Goal: Task Accomplishment & Management: Use online tool/utility

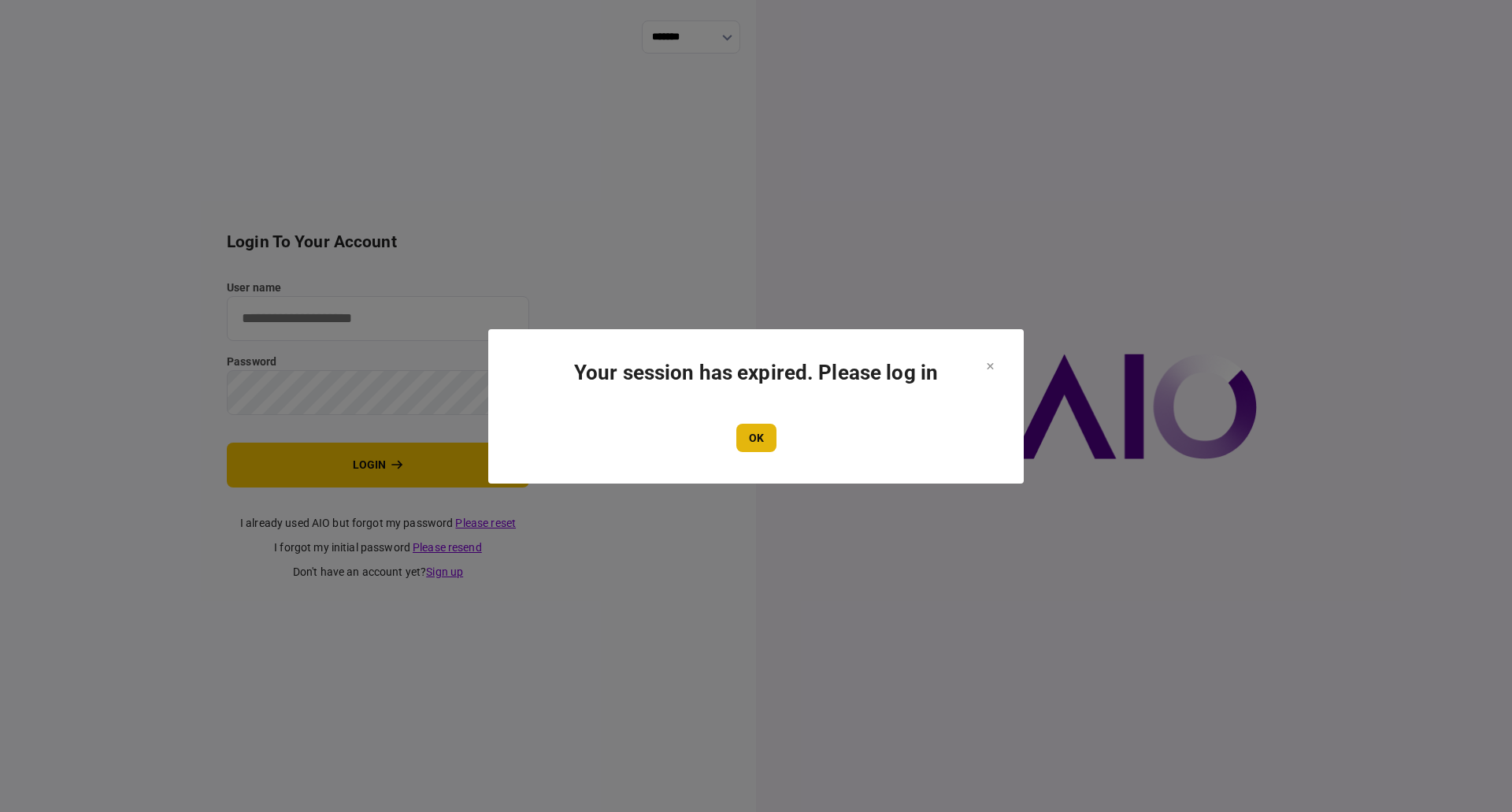
type input "**********"
click at [769, 440] on button "OK" at bounding box center [756, 438] width 40 height 29
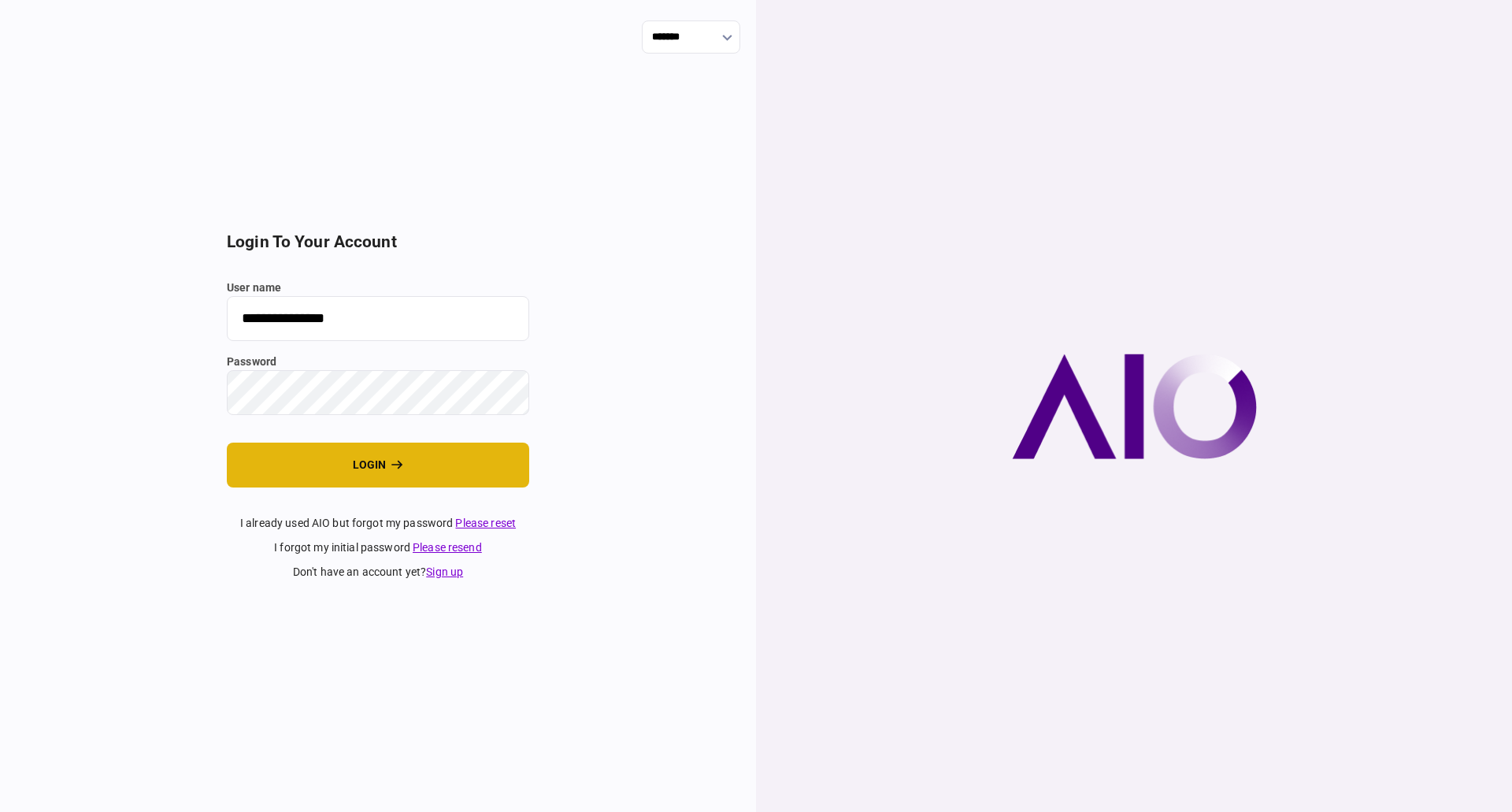
click at [362, 459] on button "login" at bounding box center [378, 465] width 302 height 45
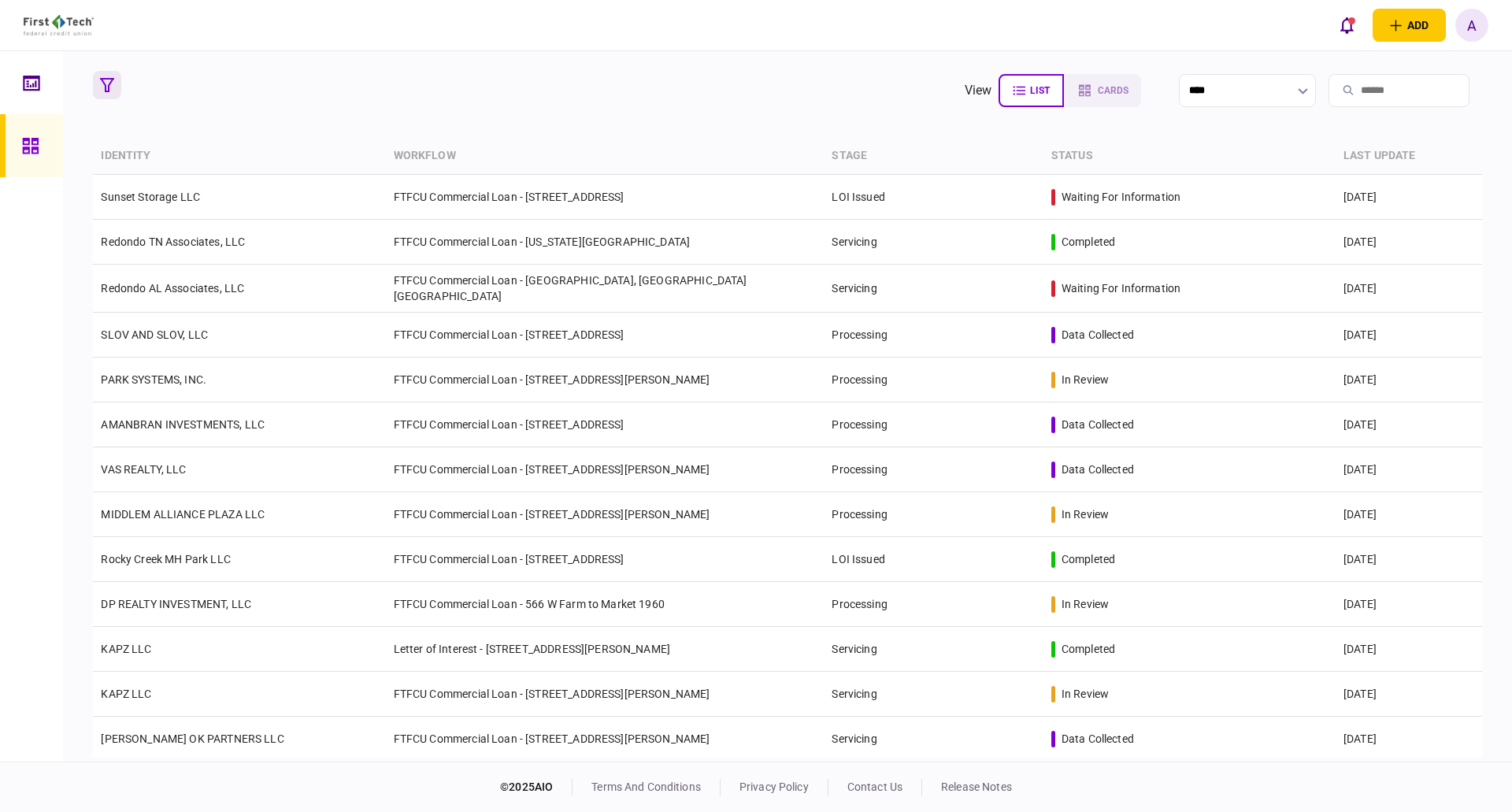
click at [105, 84] on icon "button" at bounding box center [106, 84] width 14 height 14
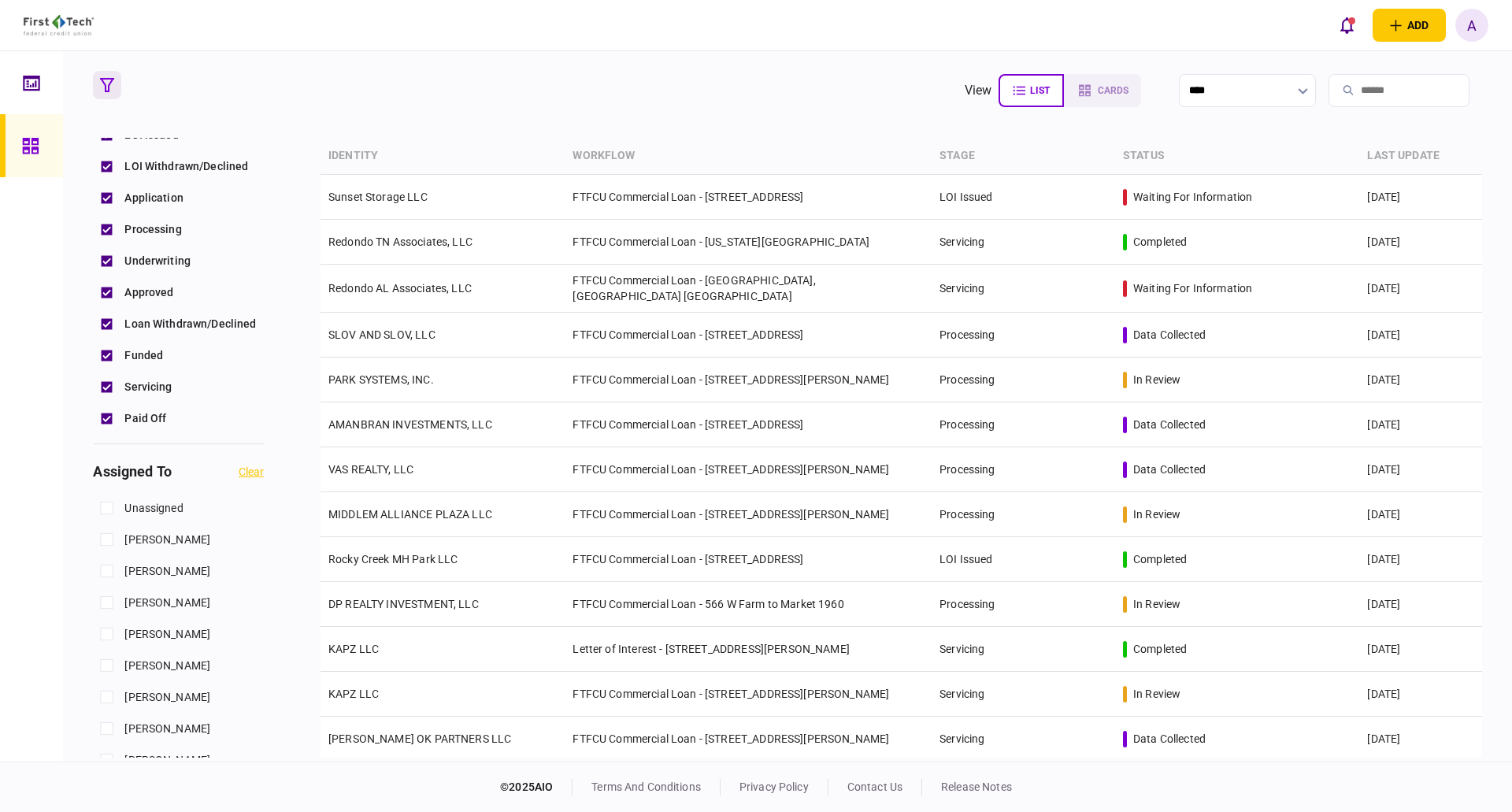
scroll to position [630, 0]
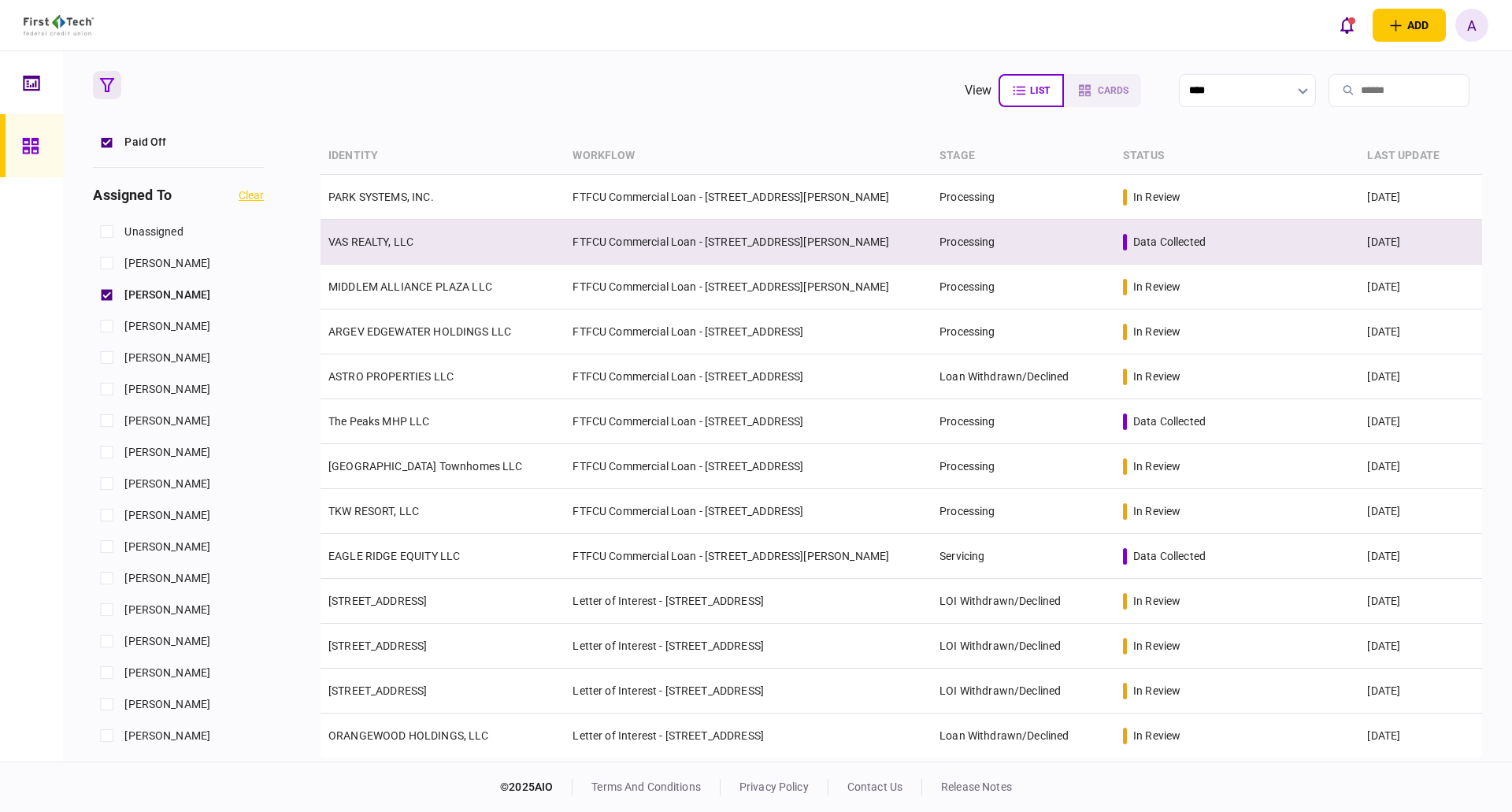
click at [376, 247] on link "VAS REALTY, LLC" at bounding box center [371, 242] width 85 height 12
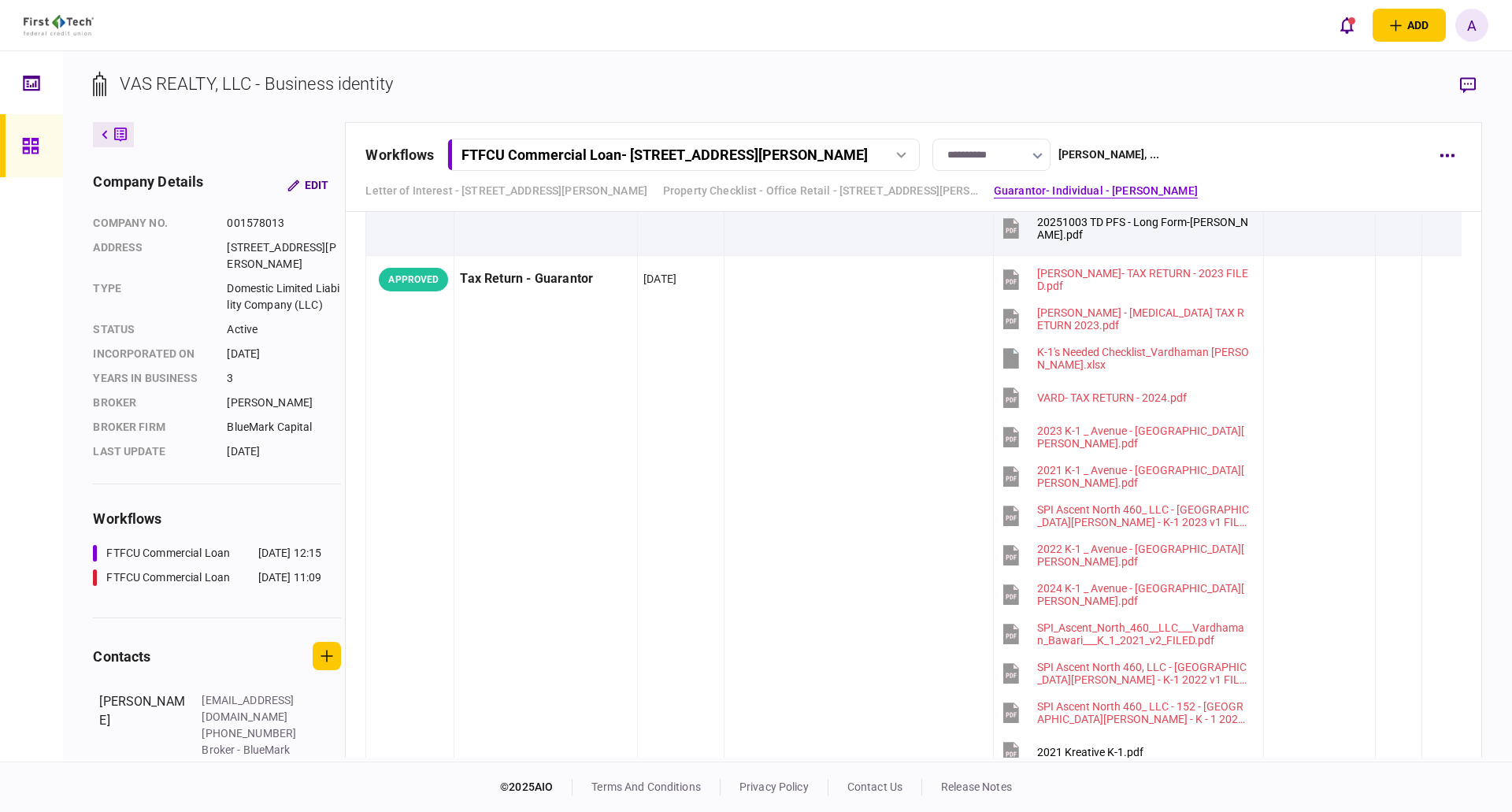
scroll to position [2599, 0]
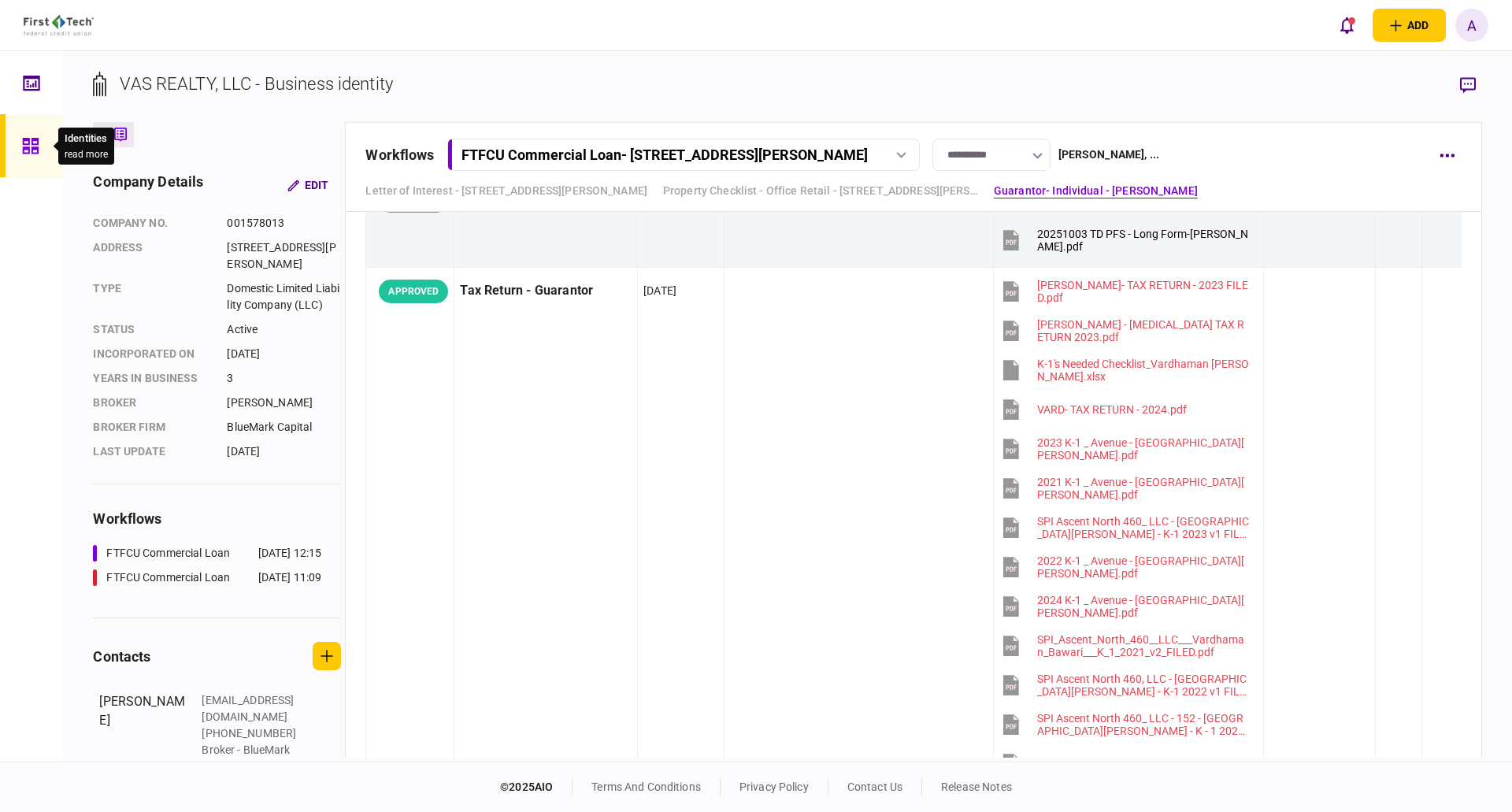
drag, startPoint x: 33, startPoint y: 143, endPoint x: 33, endPoint y: 152, distance: 9.0
click at [33, 143] on icon at bounding box center [31, 146] width 17 height 18
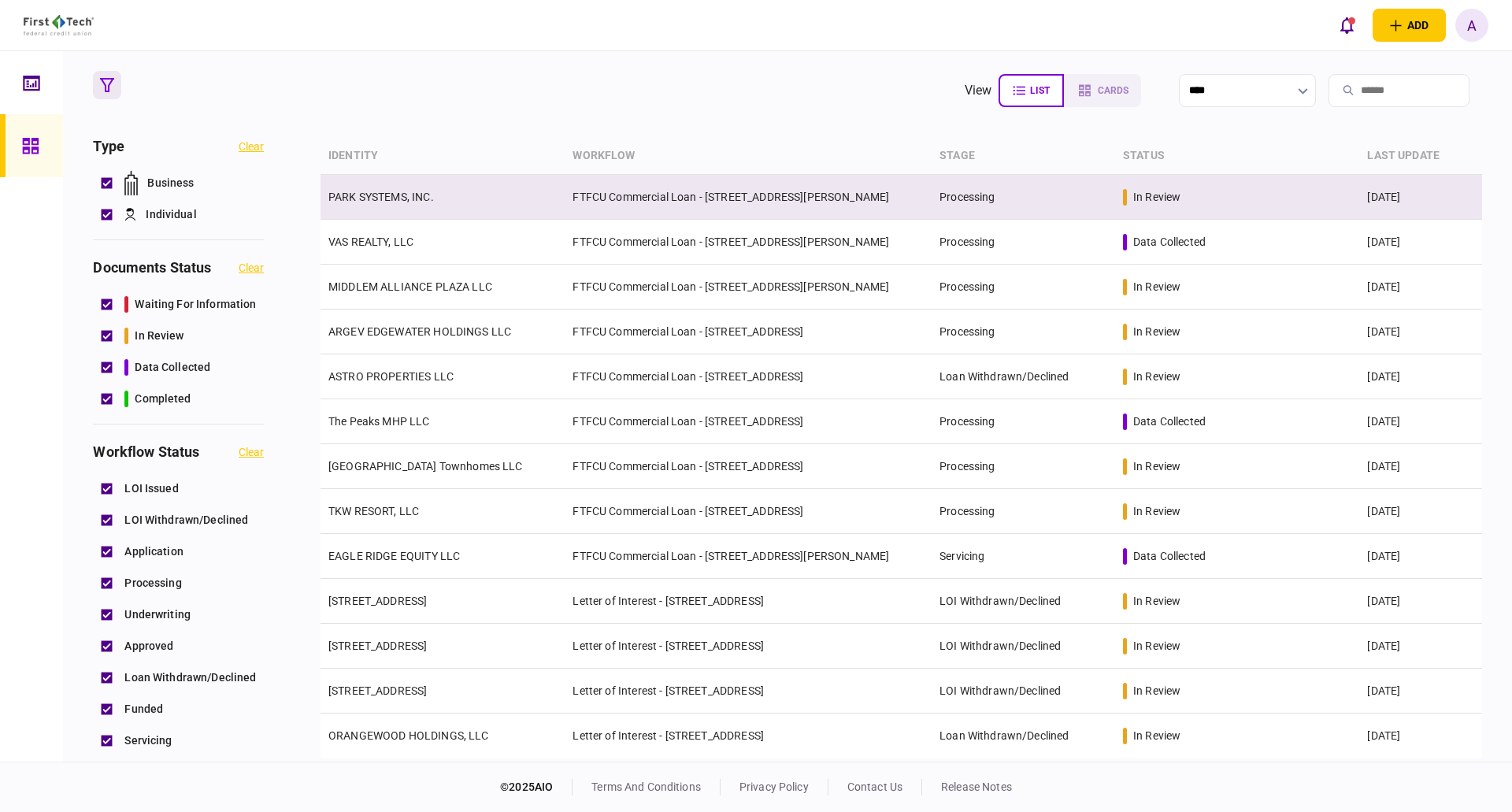
click at [361, 195] on link "PARK SYSTEMS, INC." at bounding box center [382, 197] width 105 height 12
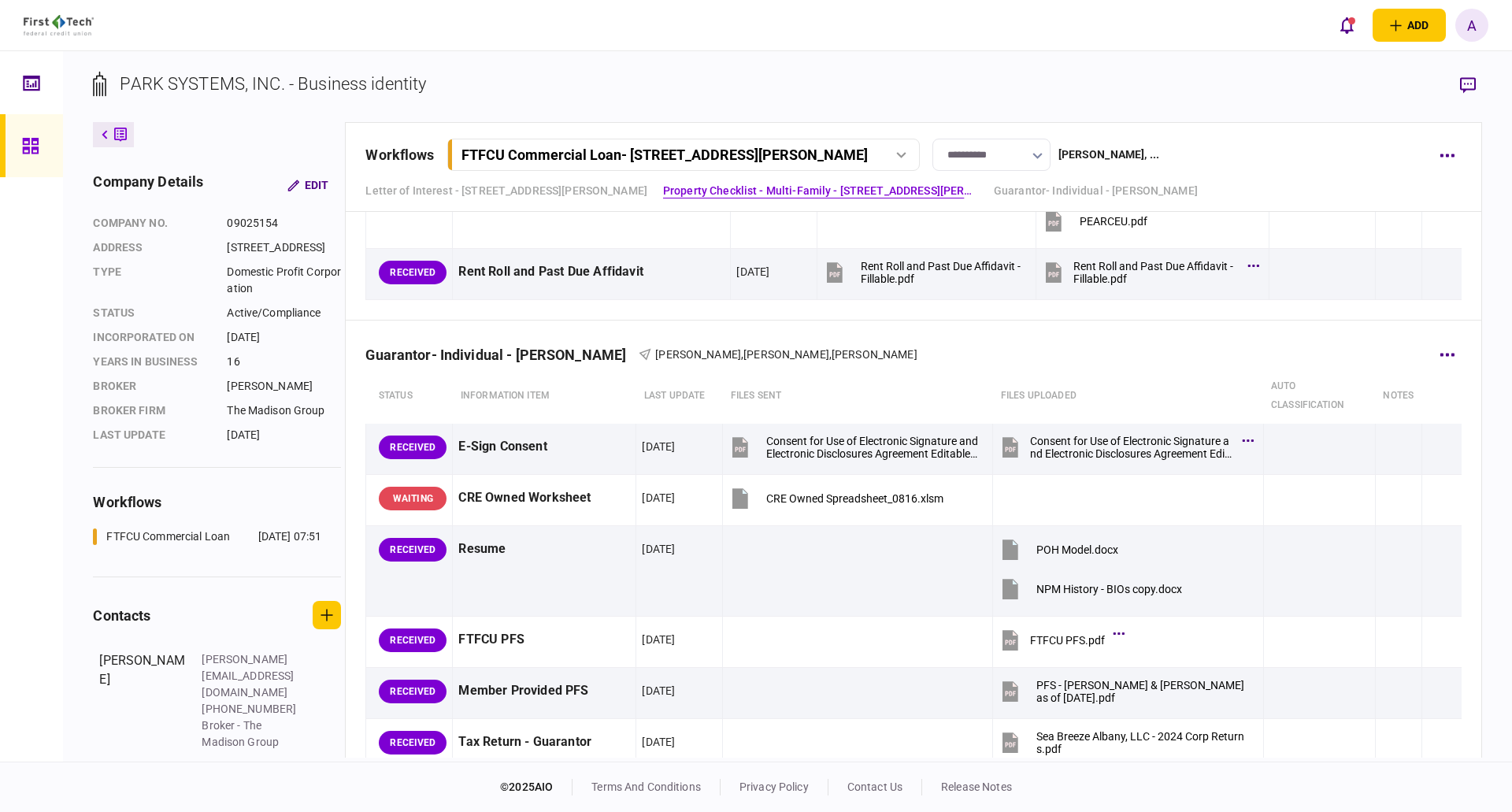
scroll to position [1811, 0]
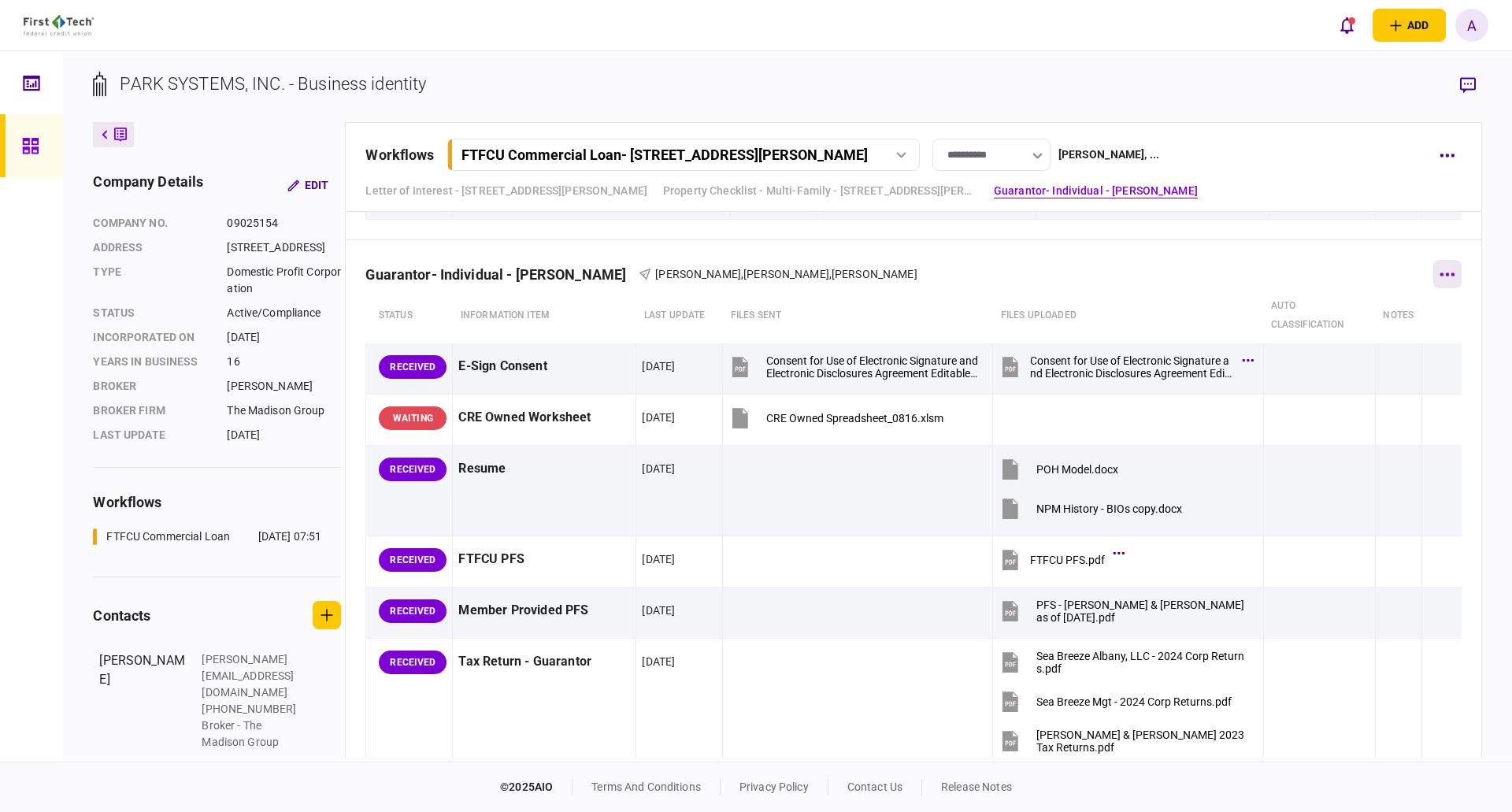
click at [1440, 271] on button "button" at bounding box center [1448, 274] width 29 height 29
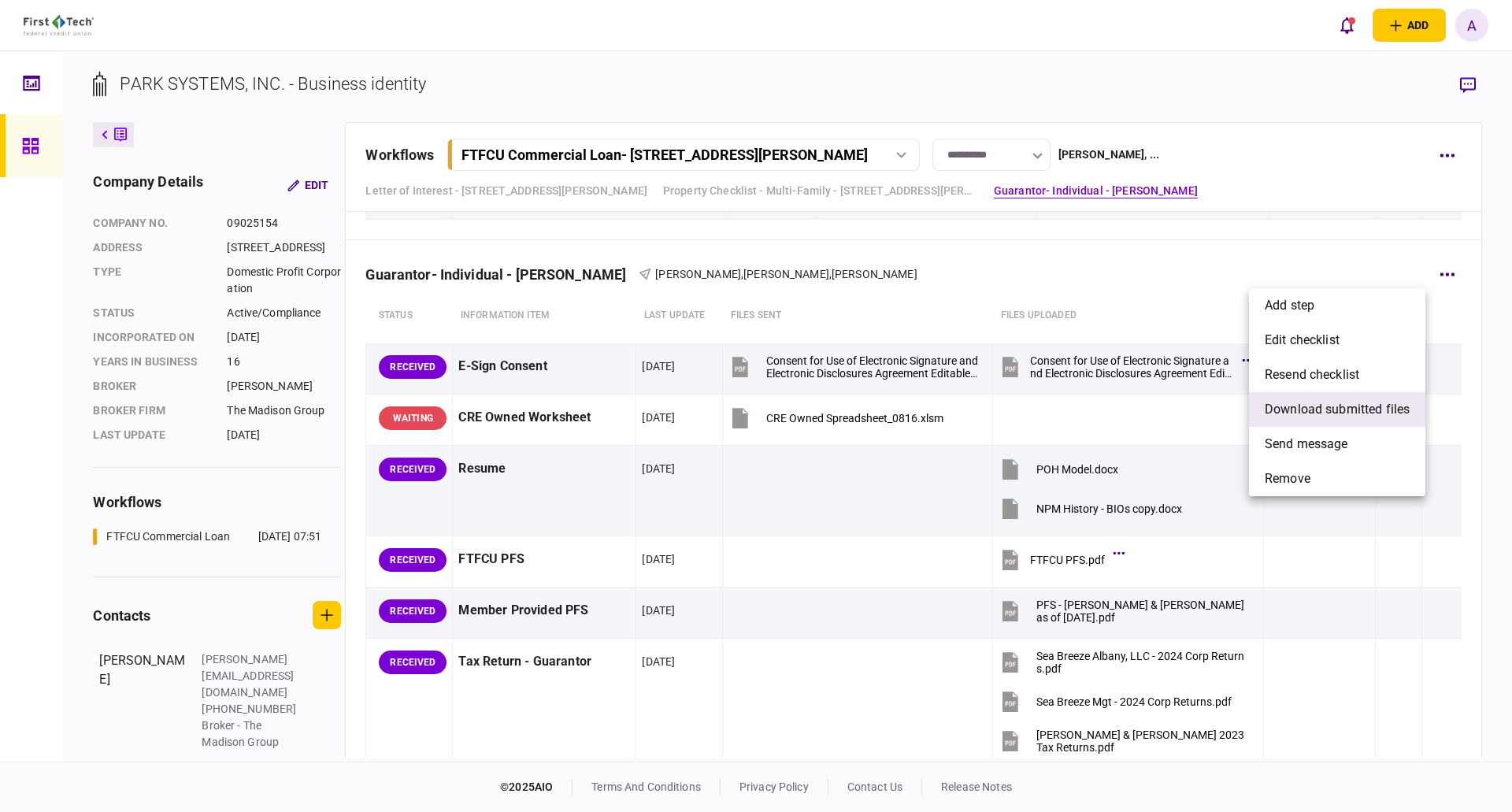
click at [1330, 407] on span "download submitted files" at bounding box center [1337, 409] width 145 height 19
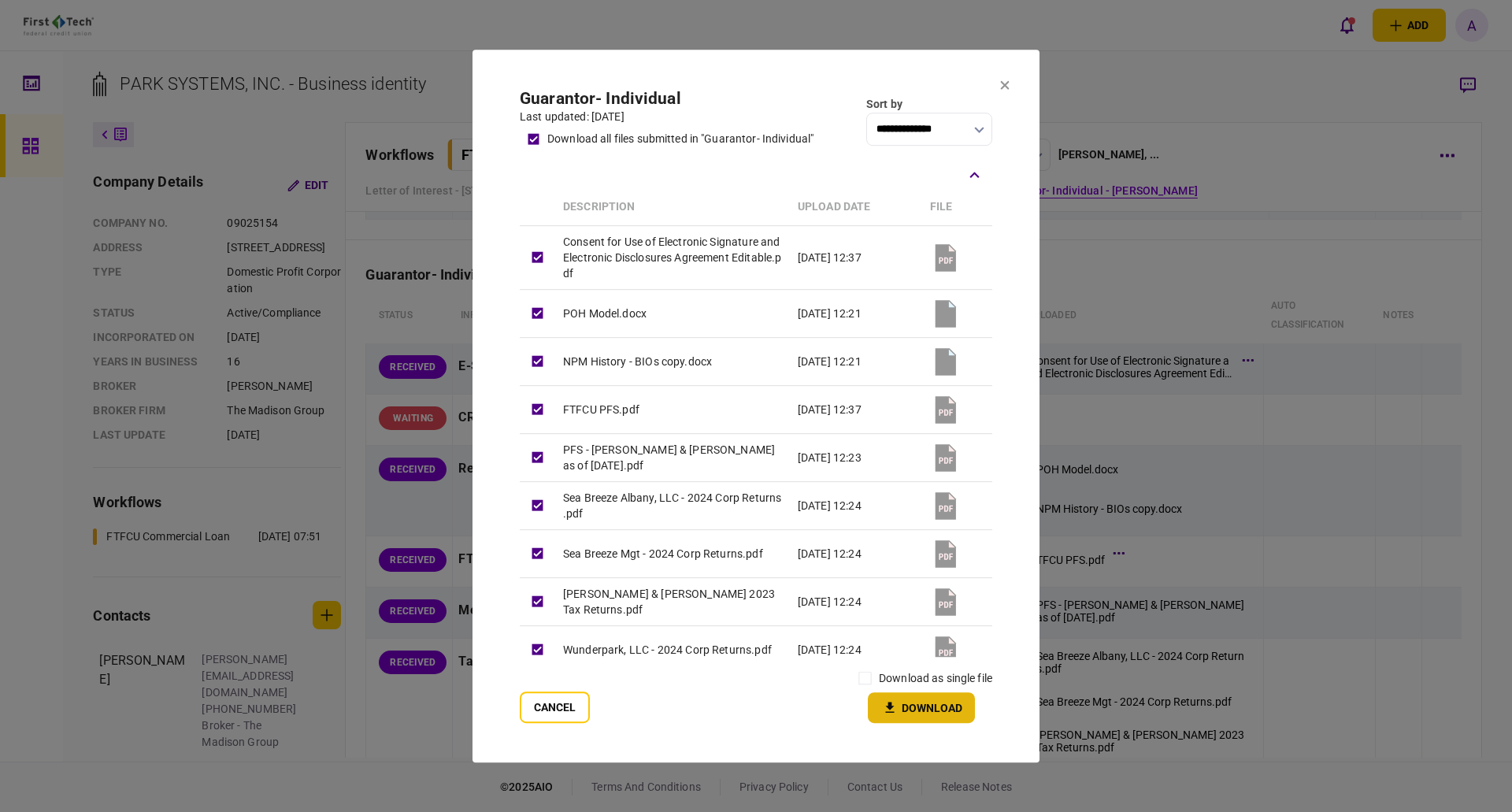
click at [931, 712] on button "Download" at bounding box center [921, 708] width 107 height 31
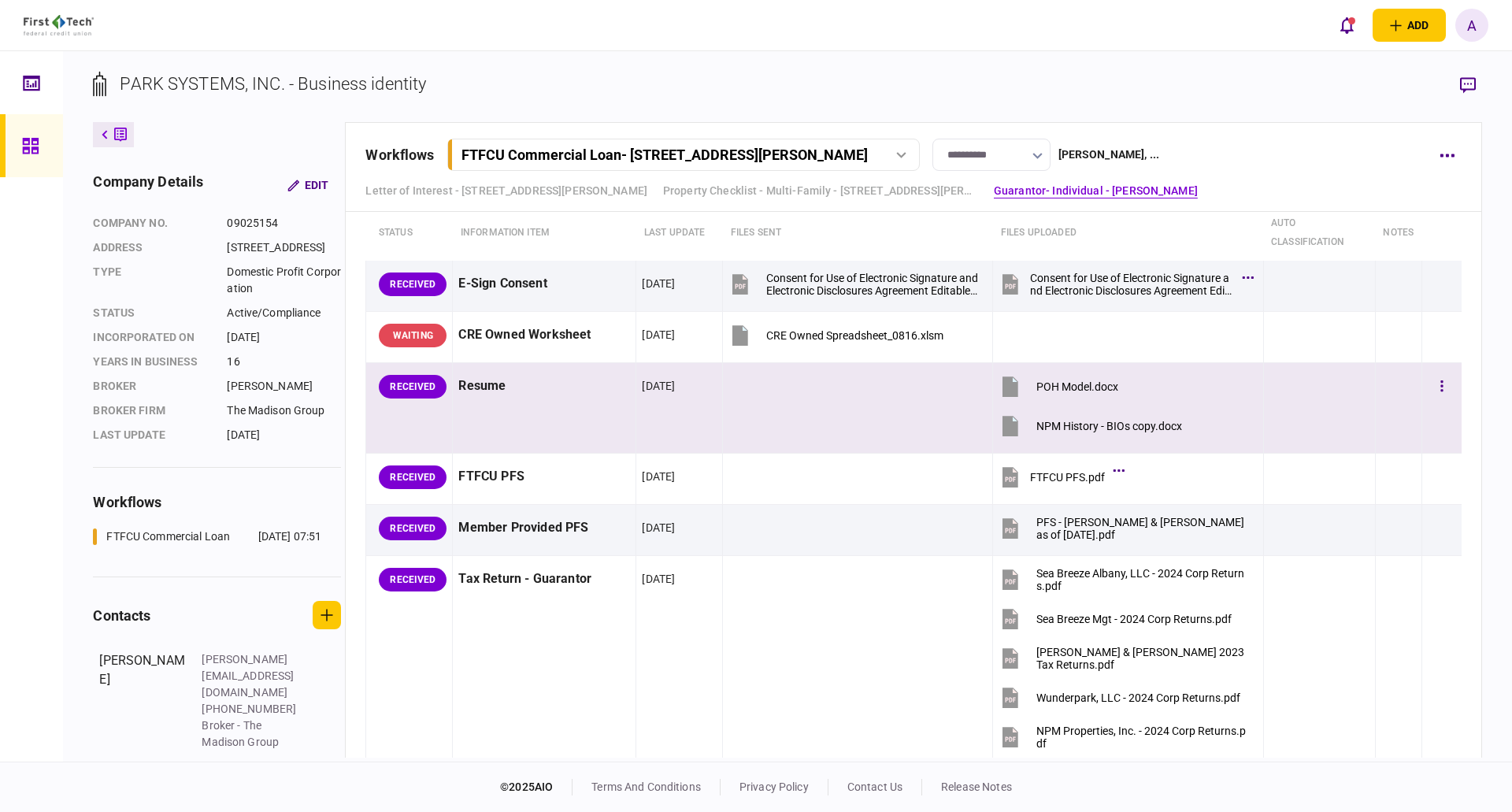
scroll to position [1905, 0]
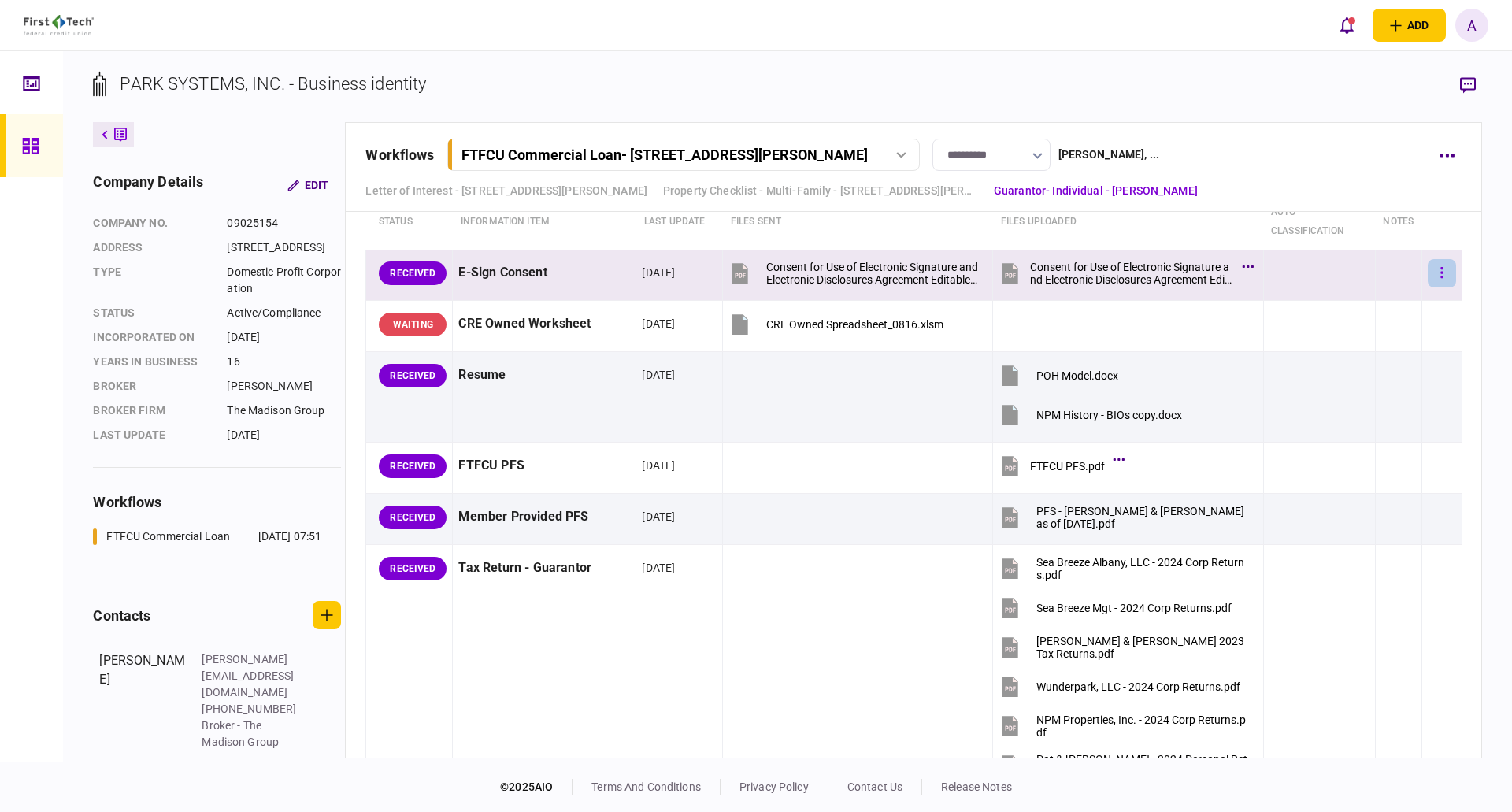
click at [1440, 277] on icon "button" at bounding box center [1441, 271] width 2 height 11
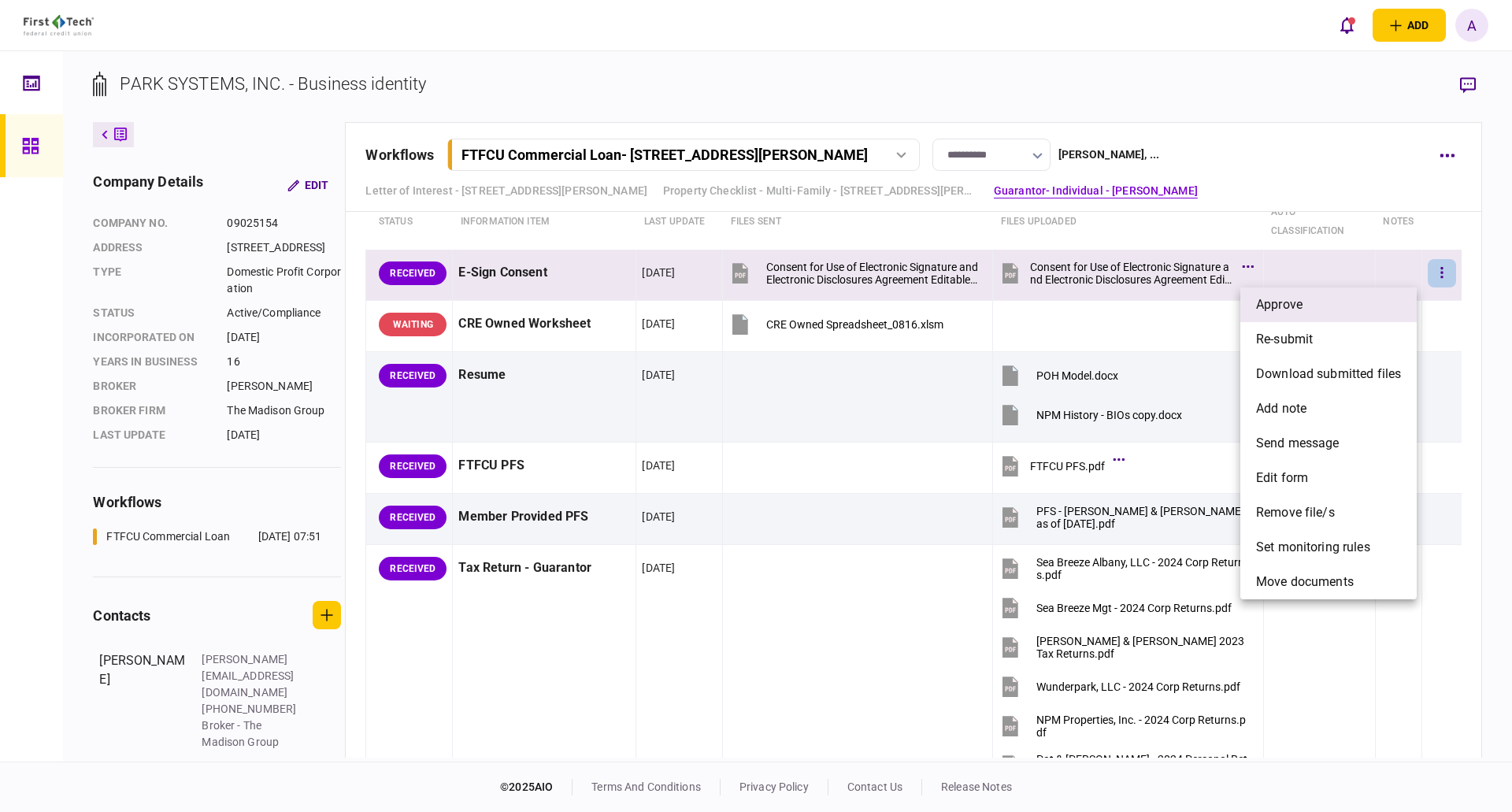
click at [1320, 305] on li "approve" at bounding box center [1329, 305] width 176 height 35
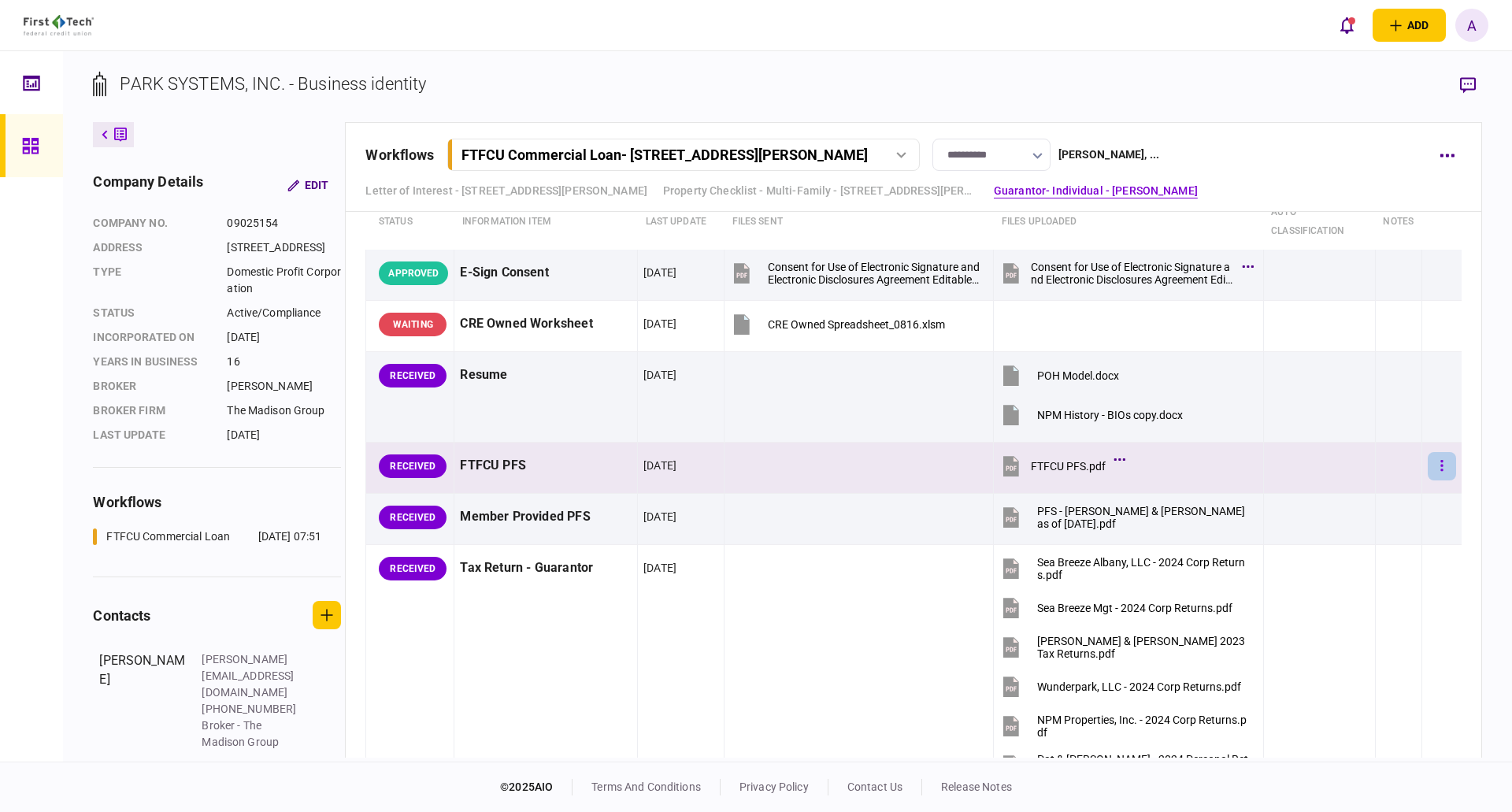
click at [1434, 465] on button "button" at bounding box center [1442, 466] width 29 height 29
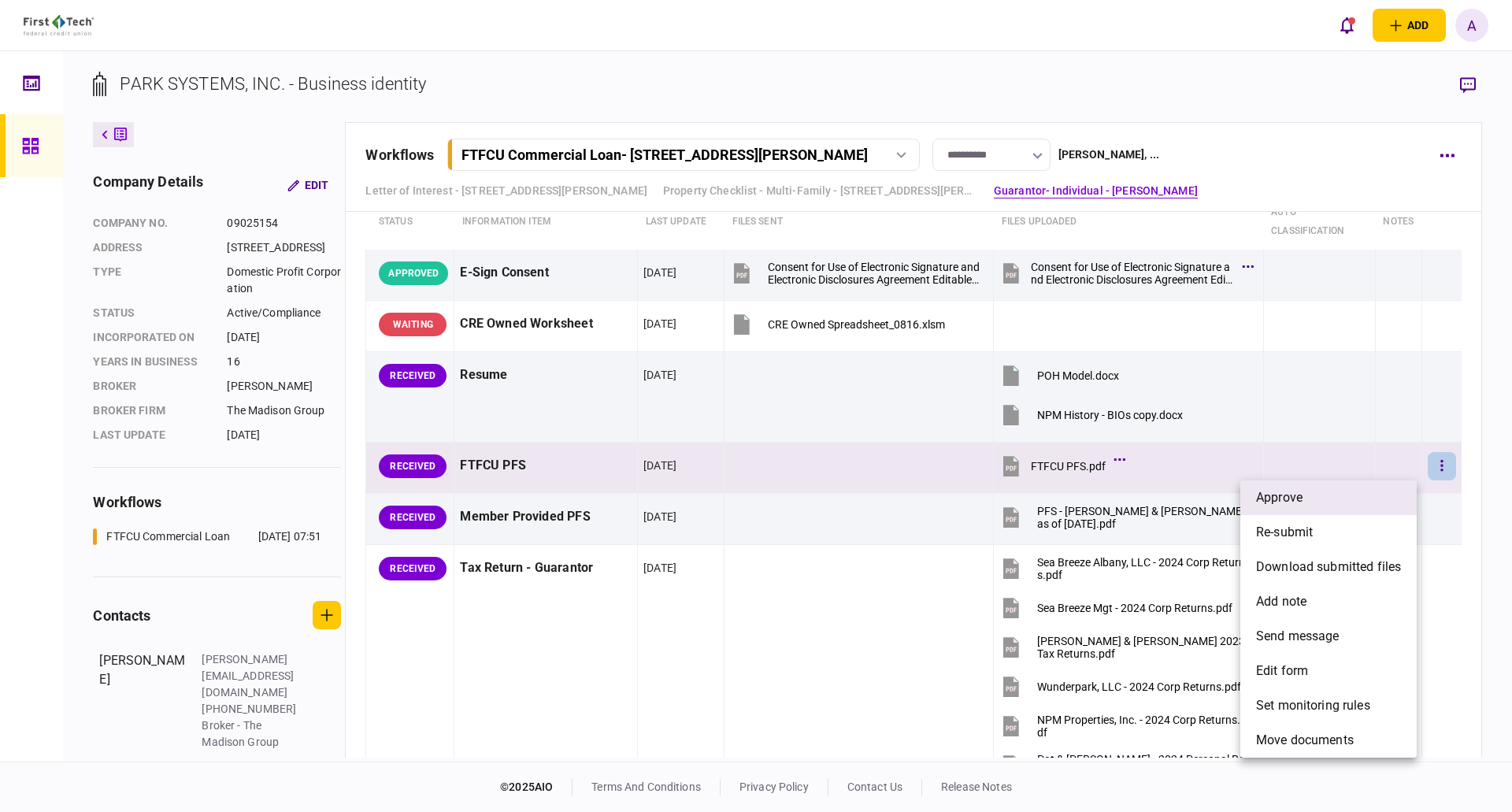
click at [1344, 493] on li "approve" at bounding box center [1329, 498] width 176 height 35
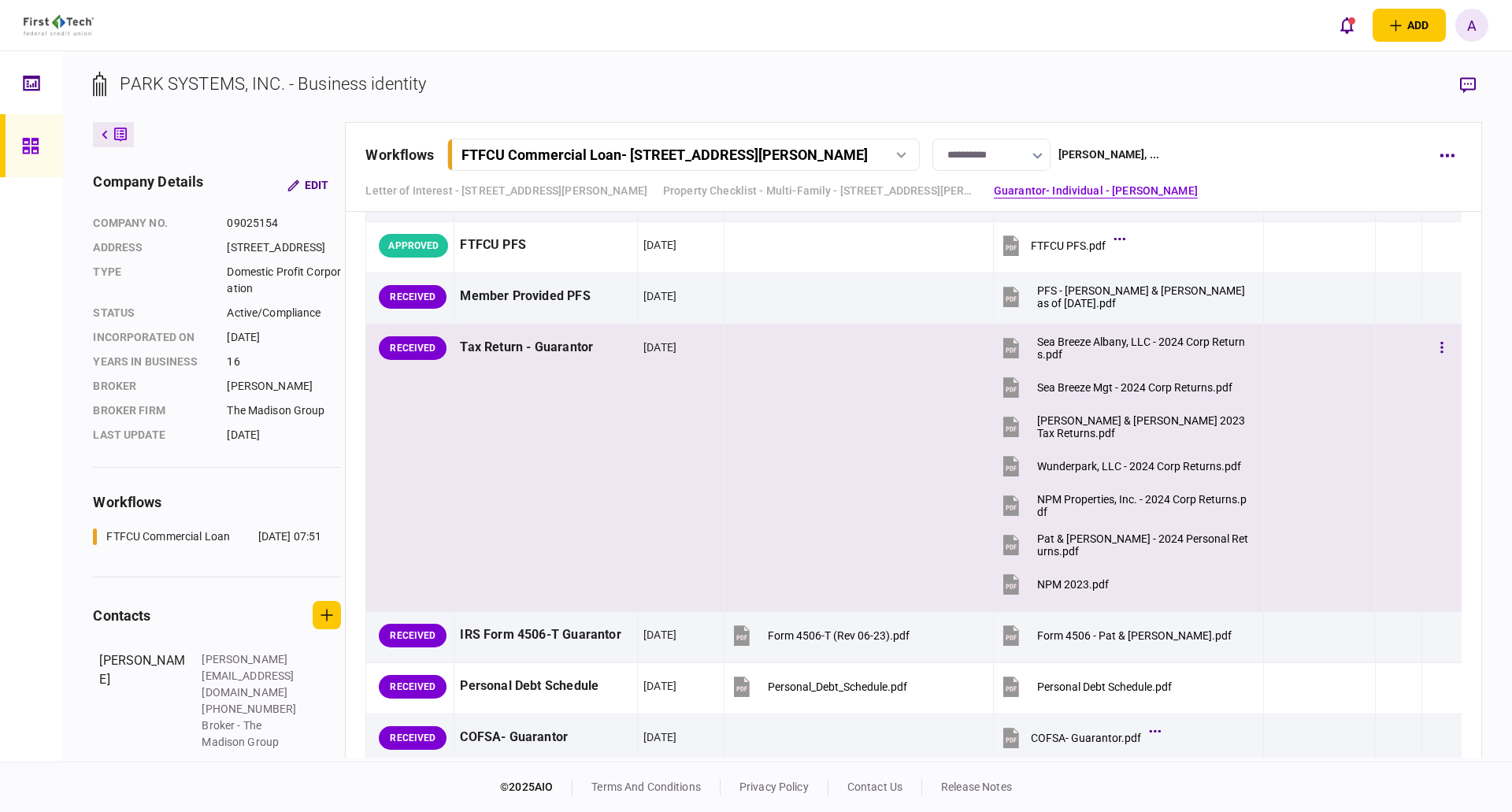
scroll to position [2141, 0]
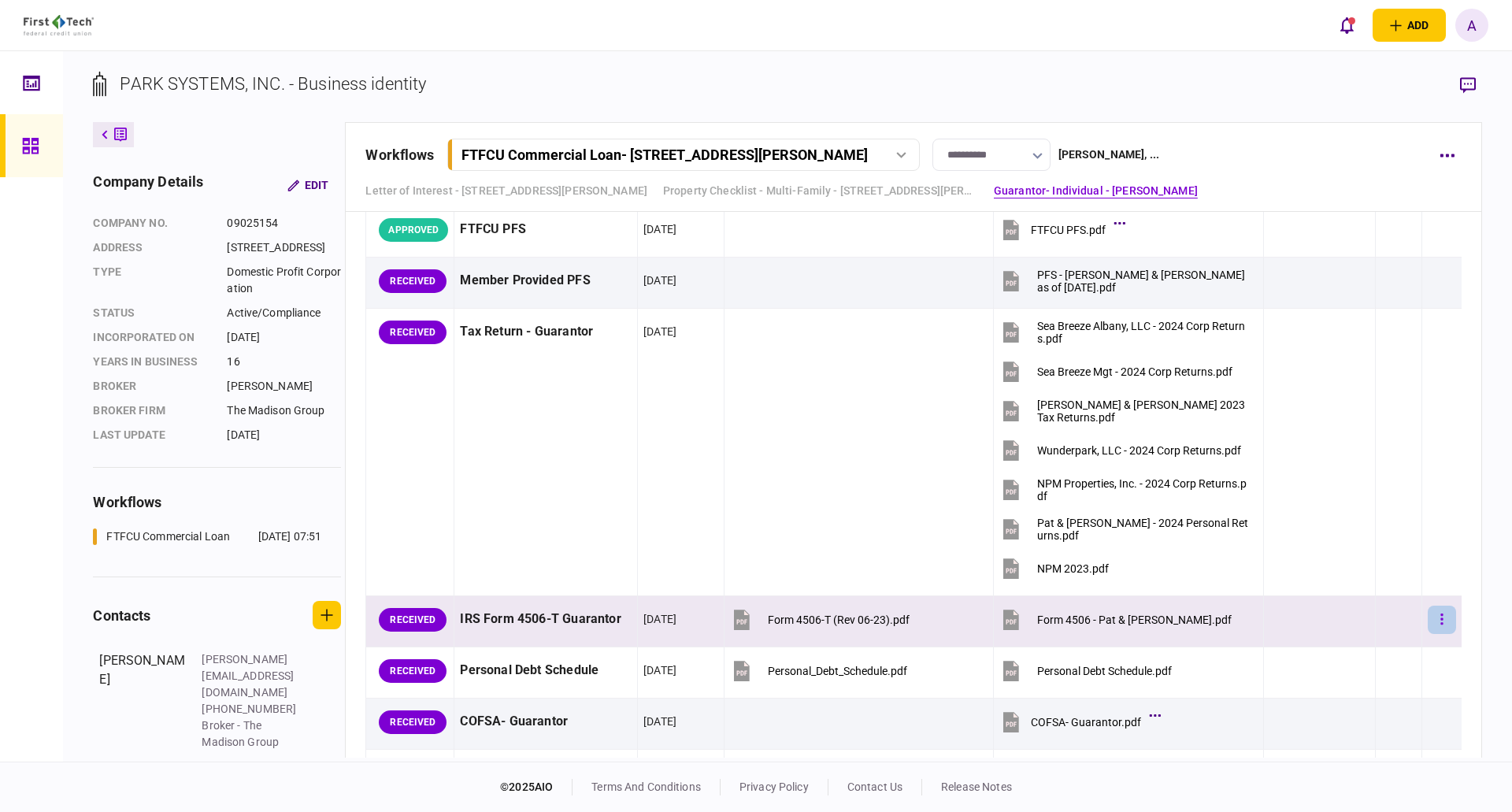
click at [1428, 619] on button "button" at bounding box center [1442, 620] width 29 height 29
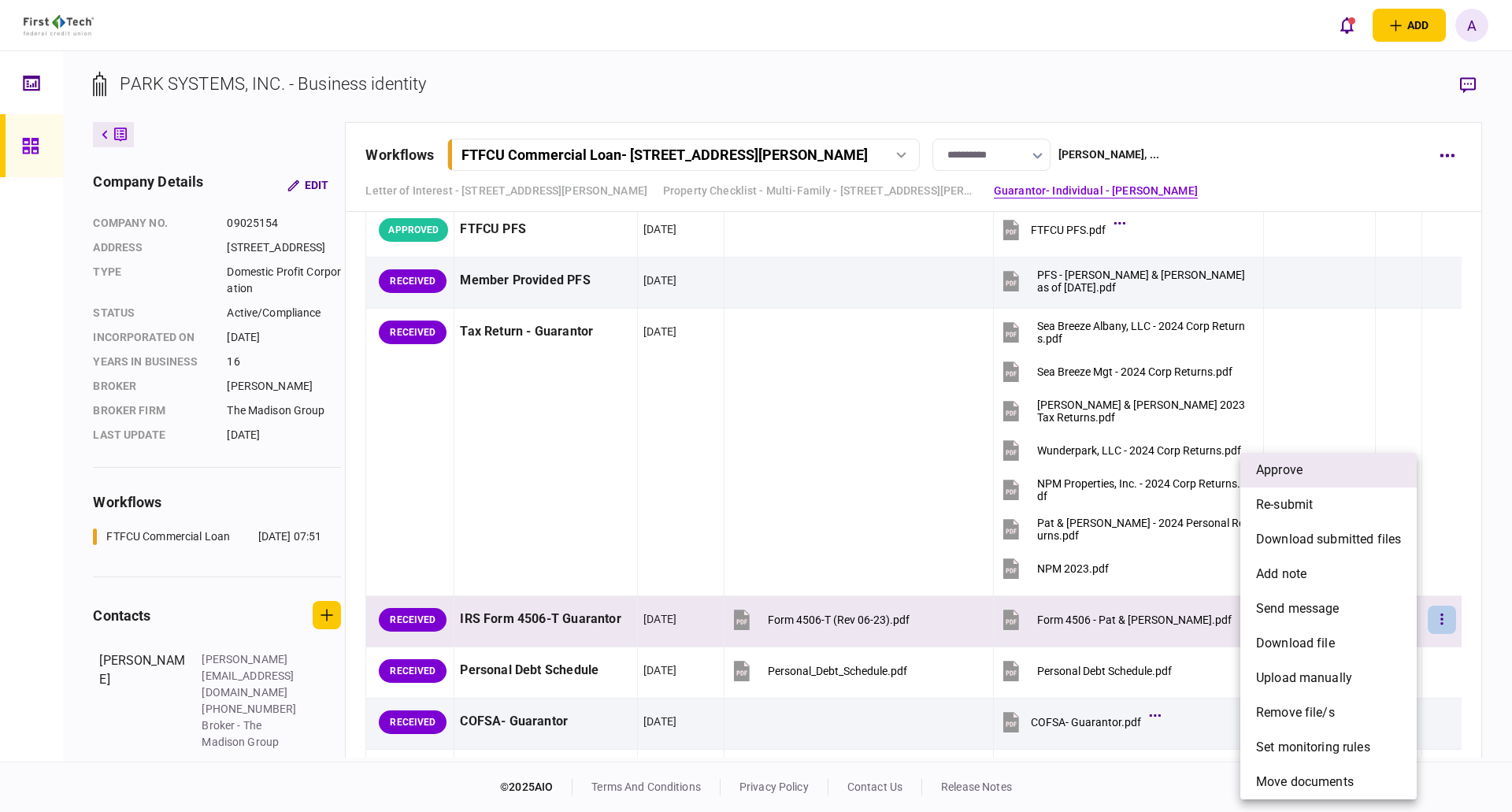
click at [1302, 470] on span "approve" at bounding box center [1279, 471] width 46 height 19
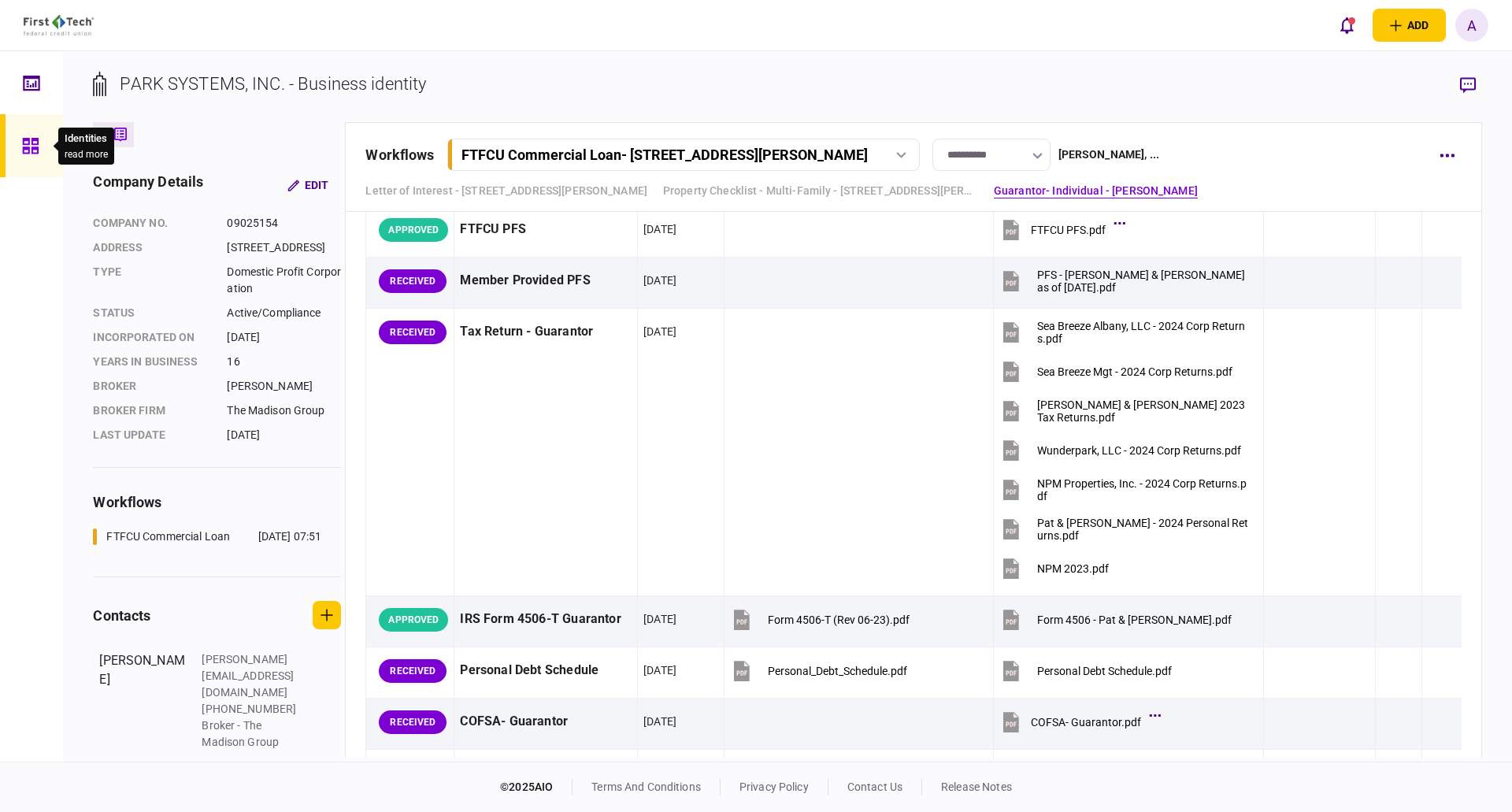
click at [29, 145] on icon at bounding box center [31, 146] width 17 height 18
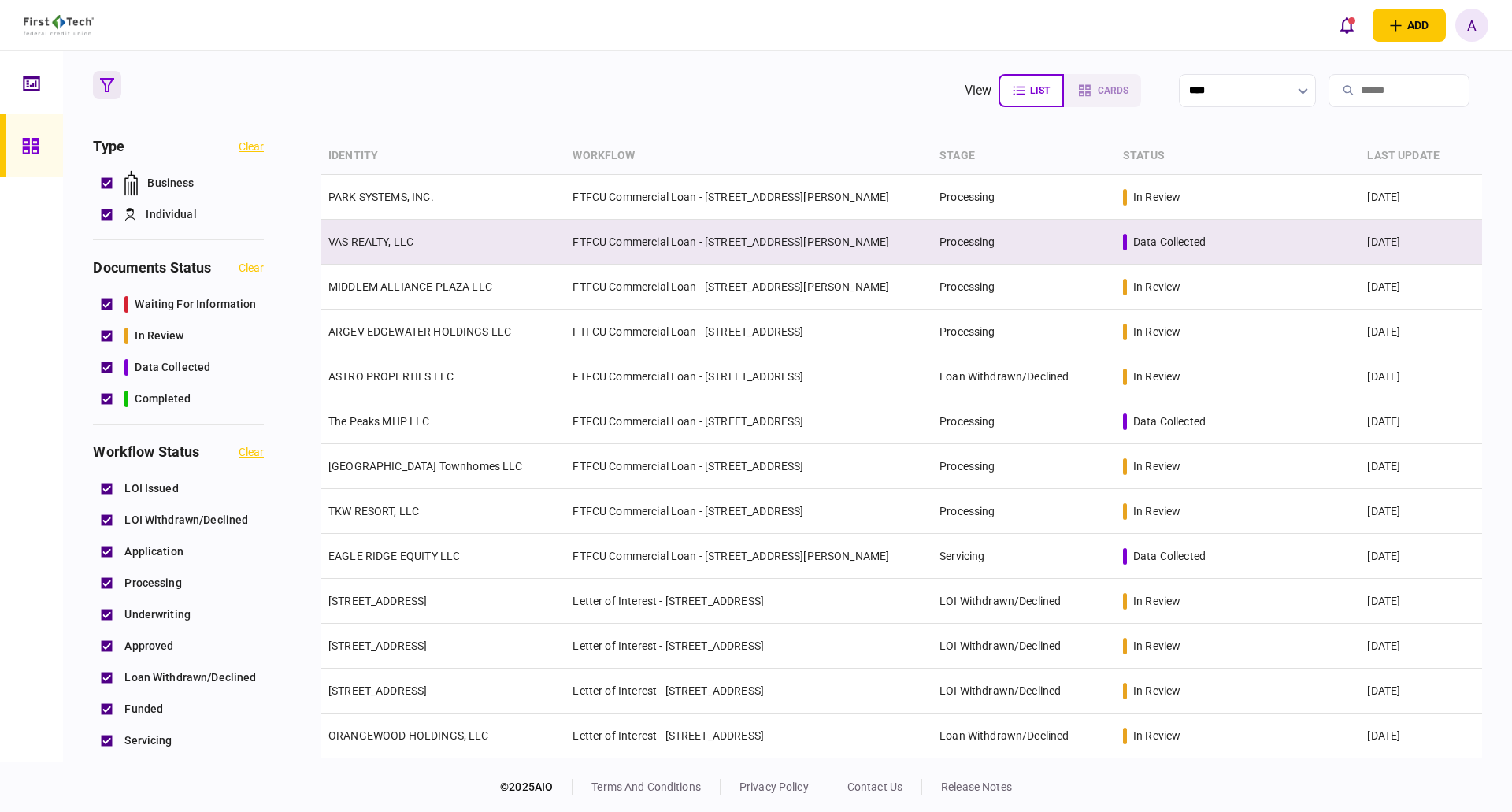
click at [390, 243] on link "VAS REALTY, LLC" at bounding box center [371, 242] width 85 height 12
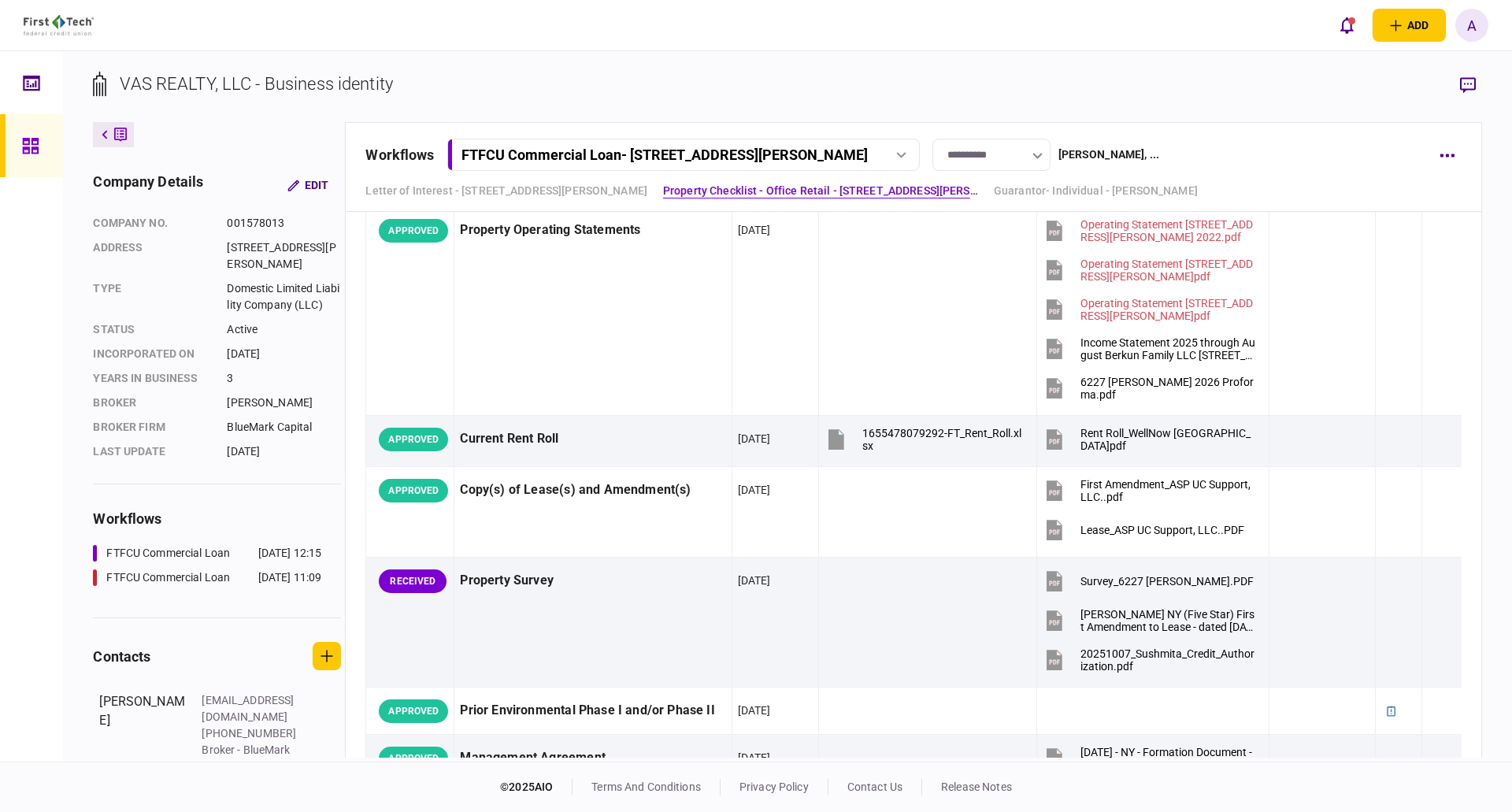
scroll to position [1338, 0]
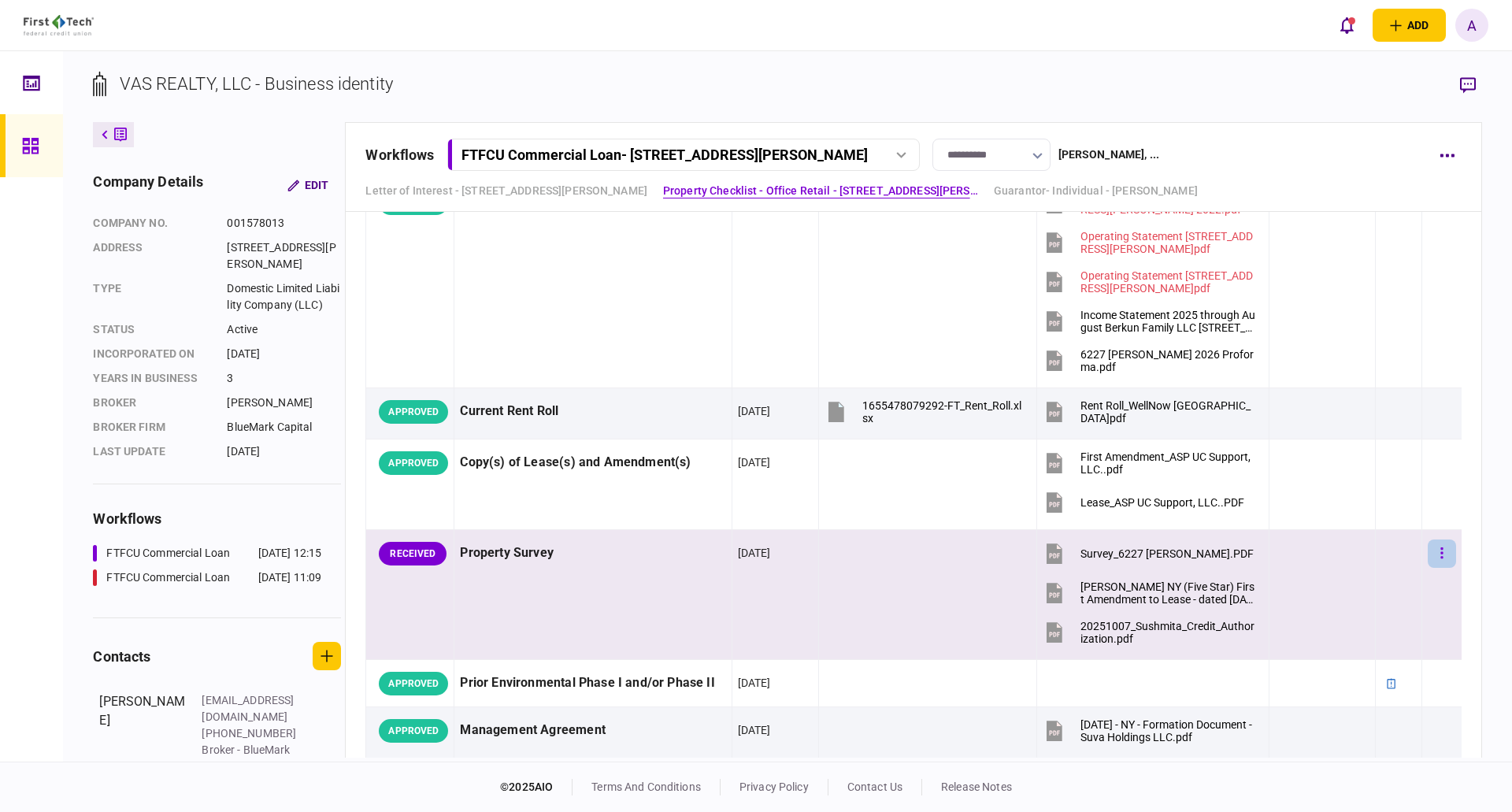
click at [1433, 553] on button "button" at bounding box center [1442, 554] width 29 height 29
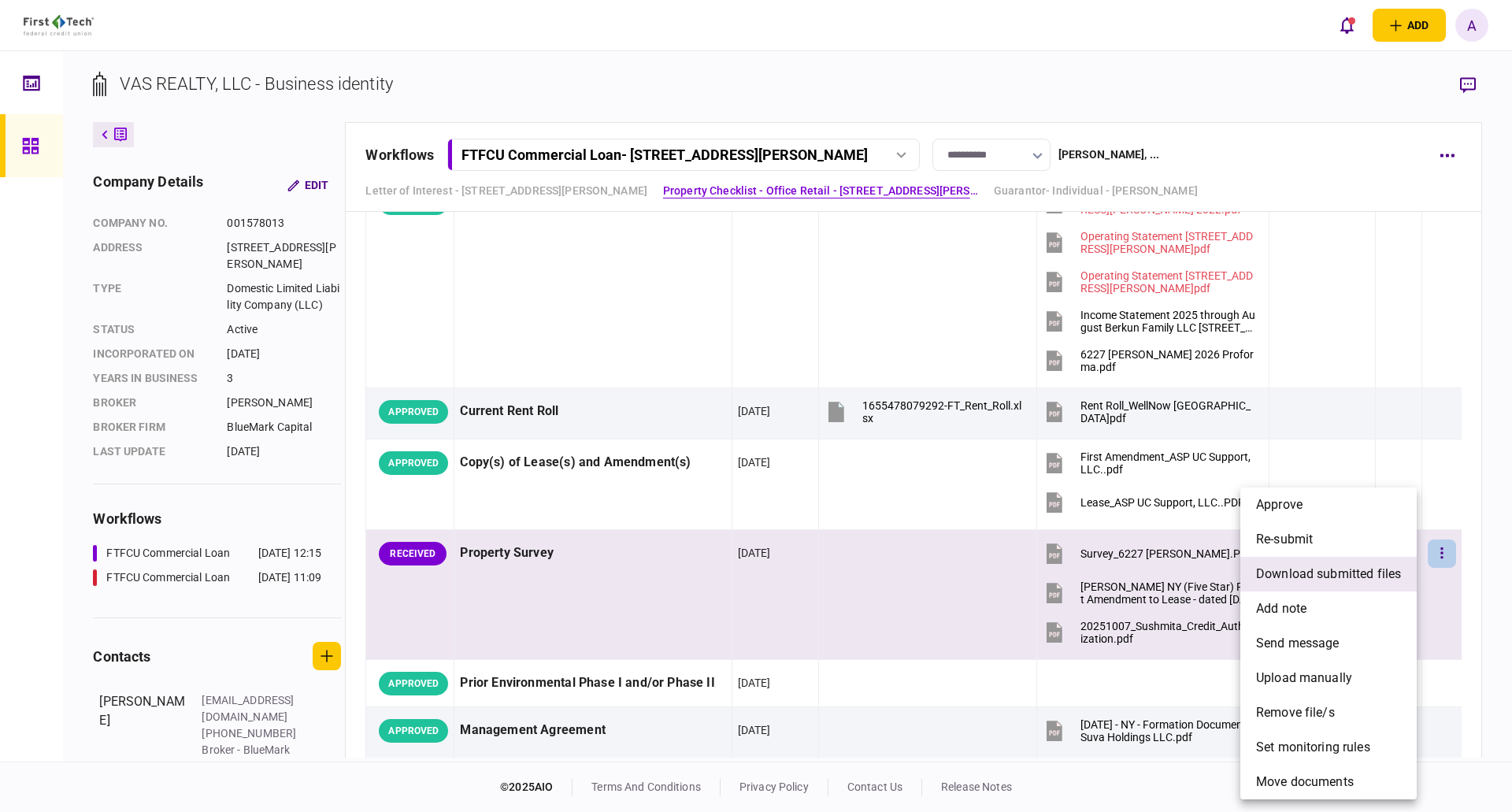
click at [1342, 575] on span "download submitted files" at bounding box center [1328, 574] width 145 height 19
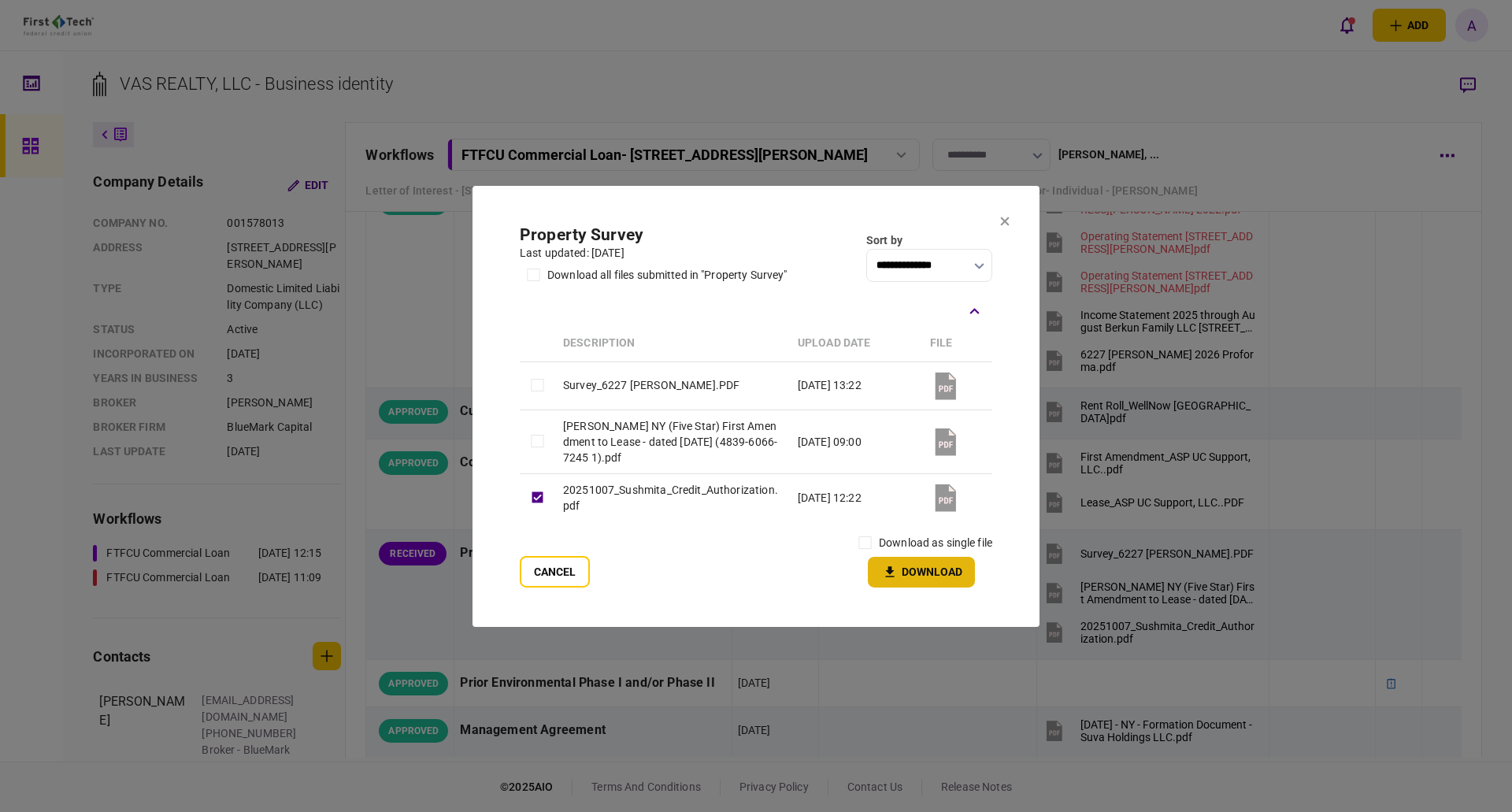
click at [923, 572] on button "Download" at bounding box center [921, 572] width 107 height 31
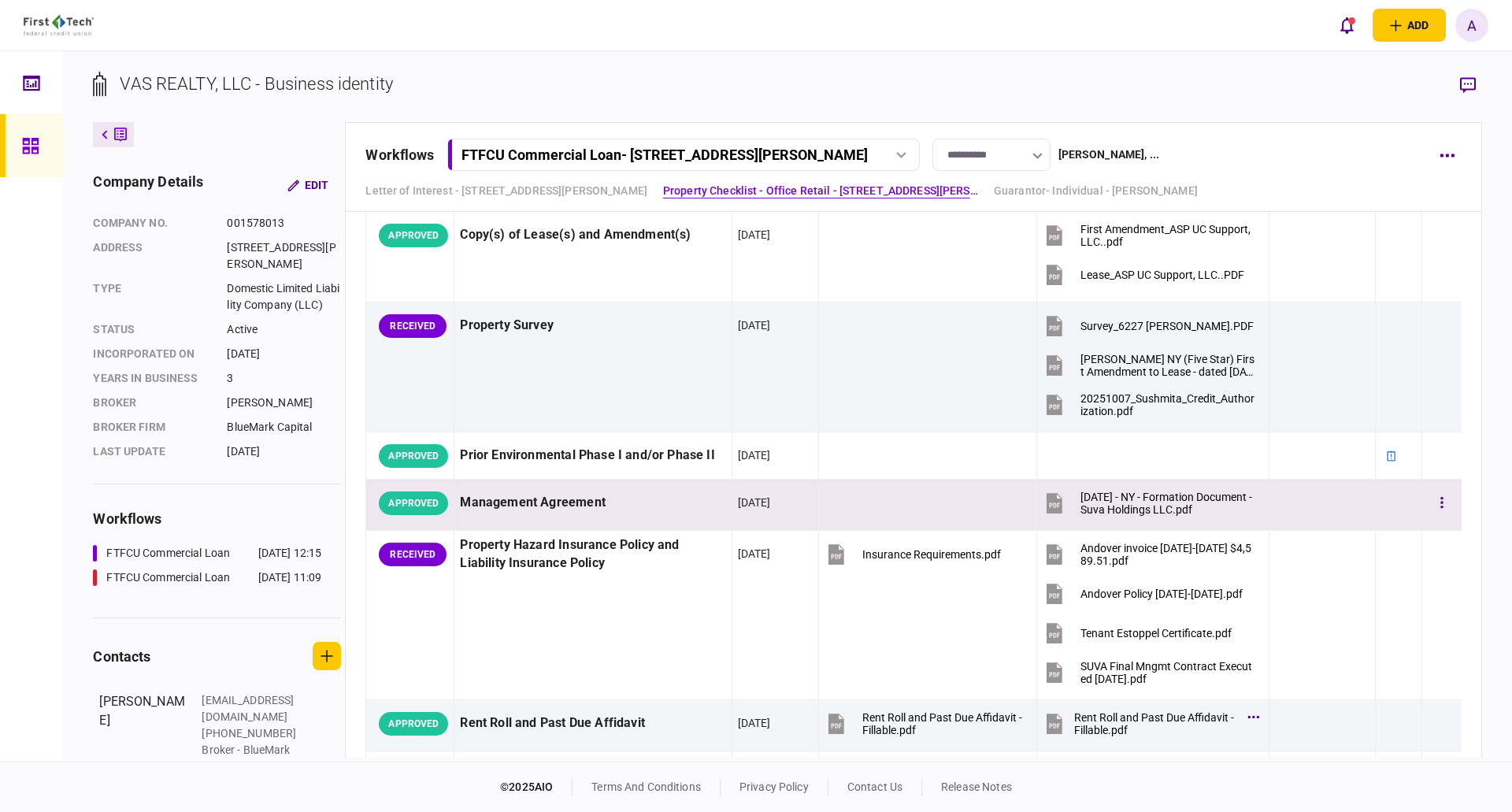
scroll to position [1575, 0]
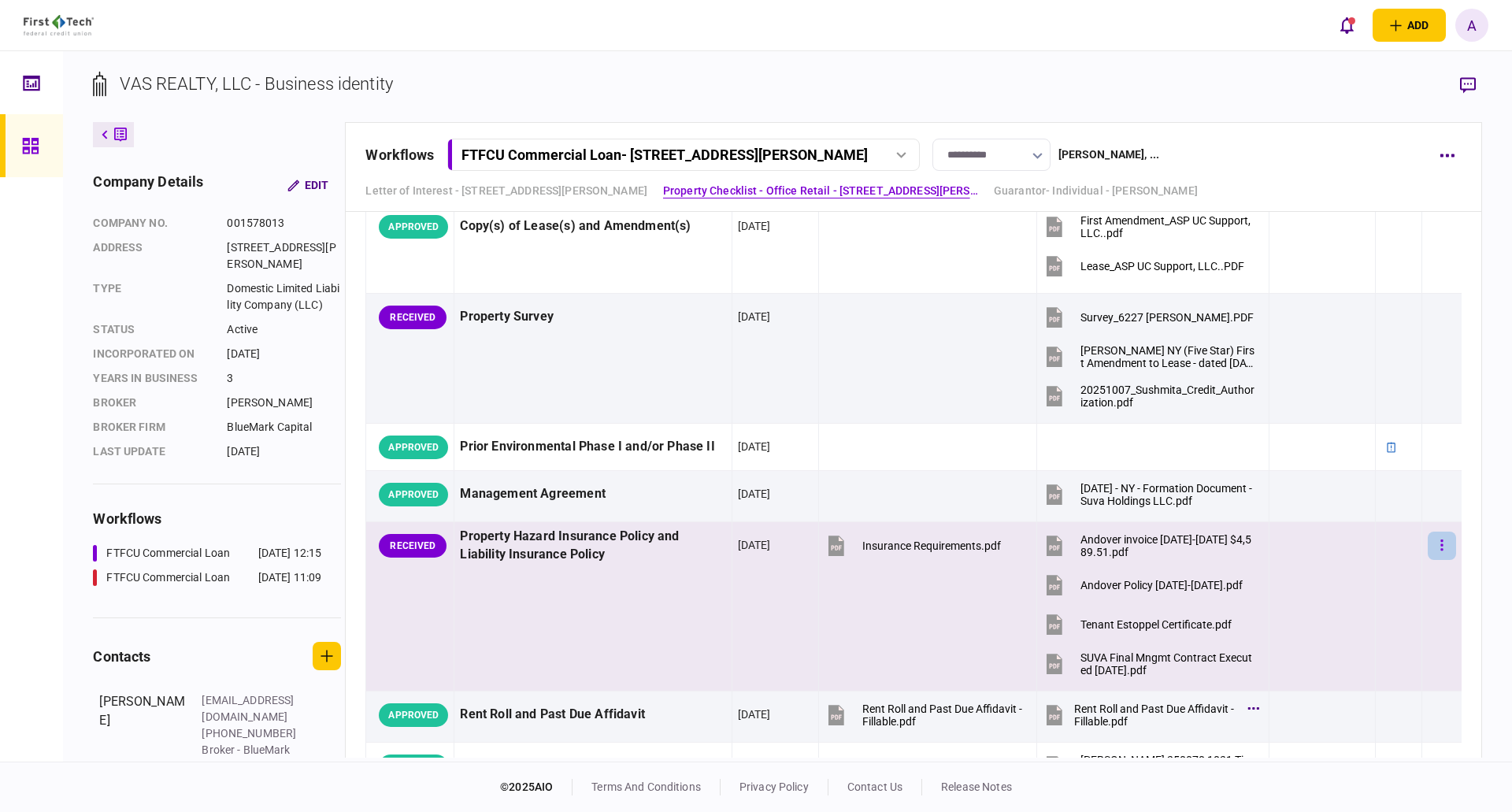
click at [1440, 545] on icon "button" at bounding box center [1441, 545] width 2 height 11
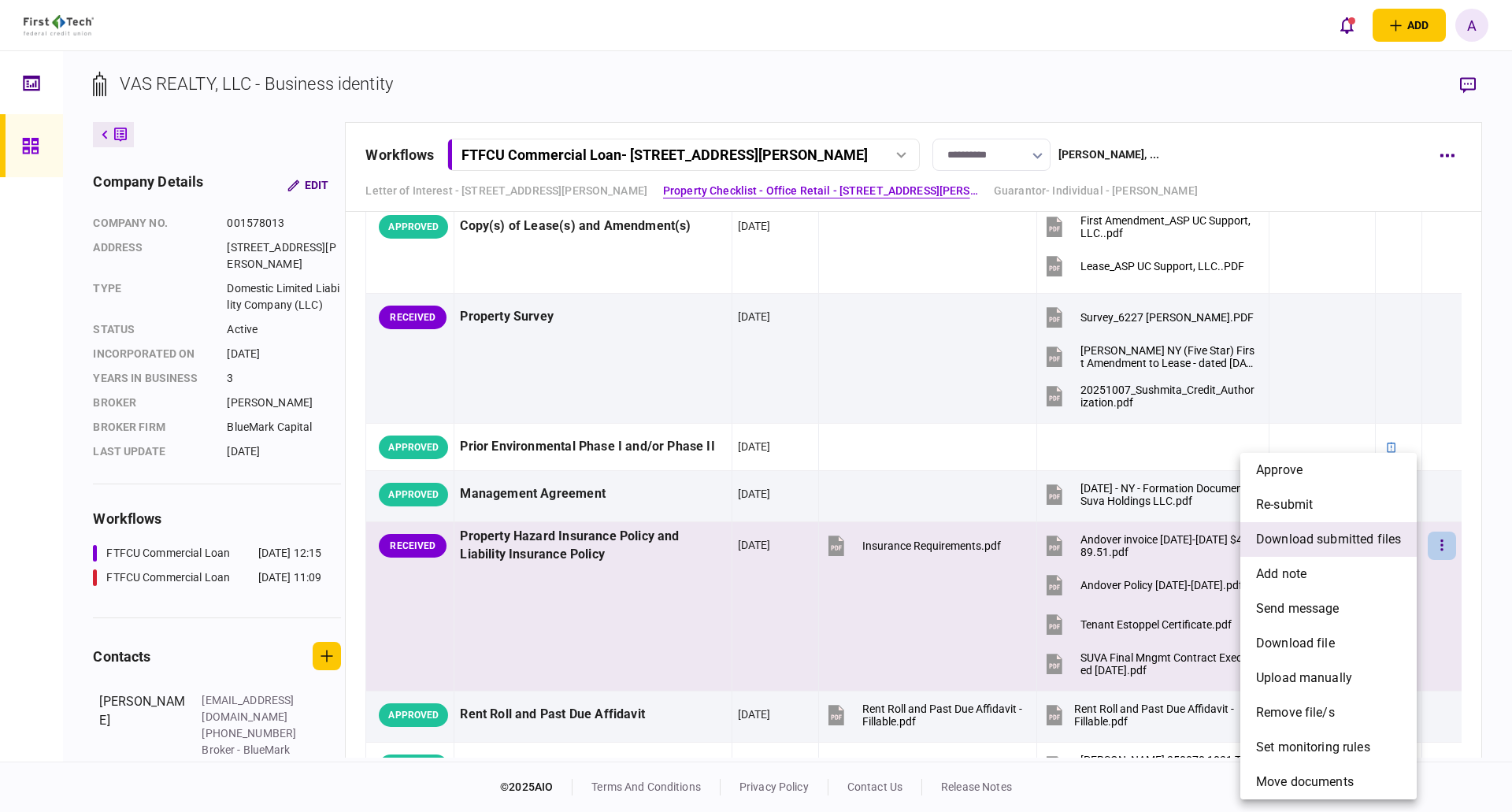
click at [1289, 545] on span "download submitted files" at bounding box center [1328, 540] width 145 height 19
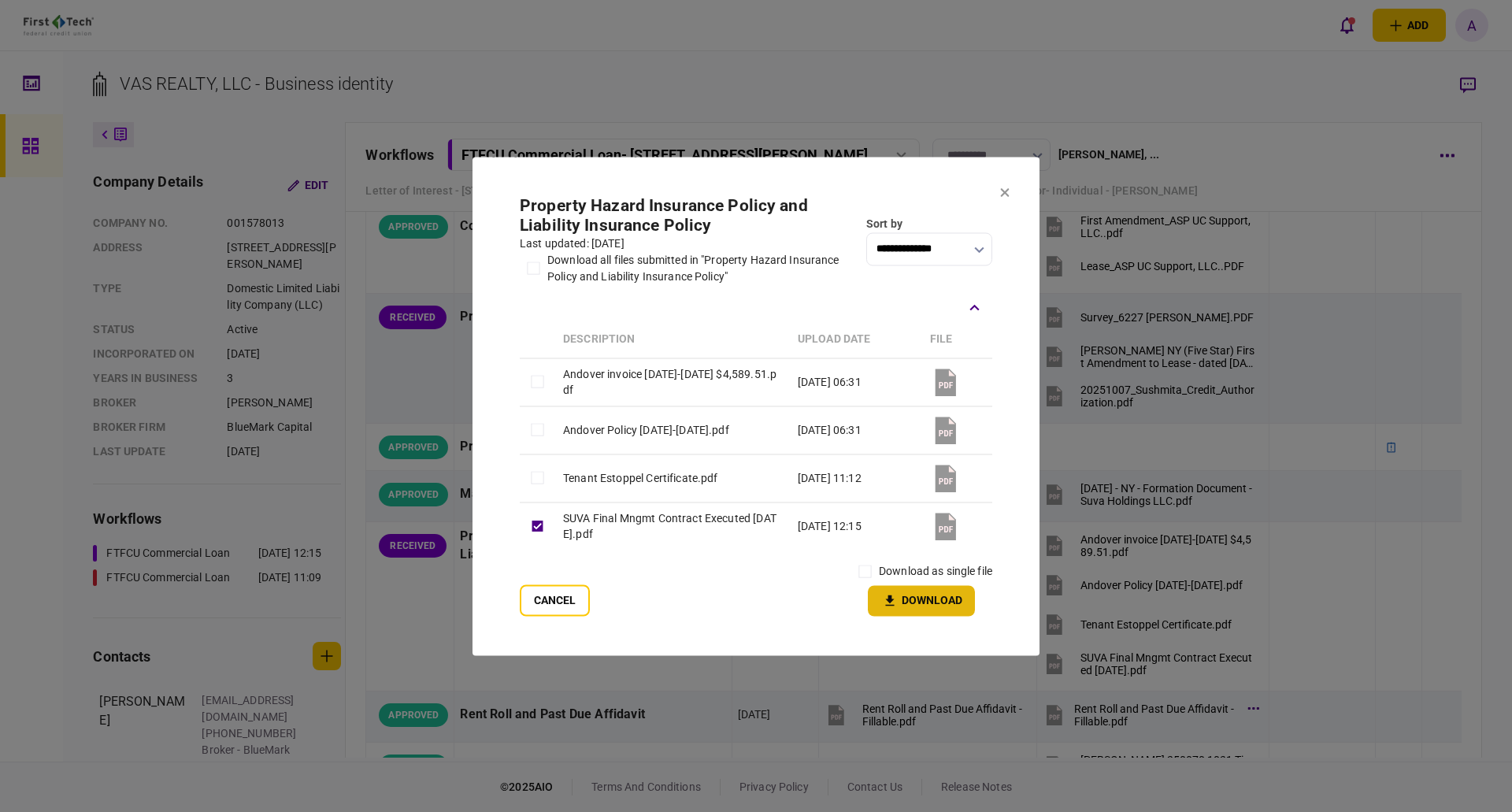
click at [936, 596] on button "Download" at bounding box center [921, 600] width 107 height 31
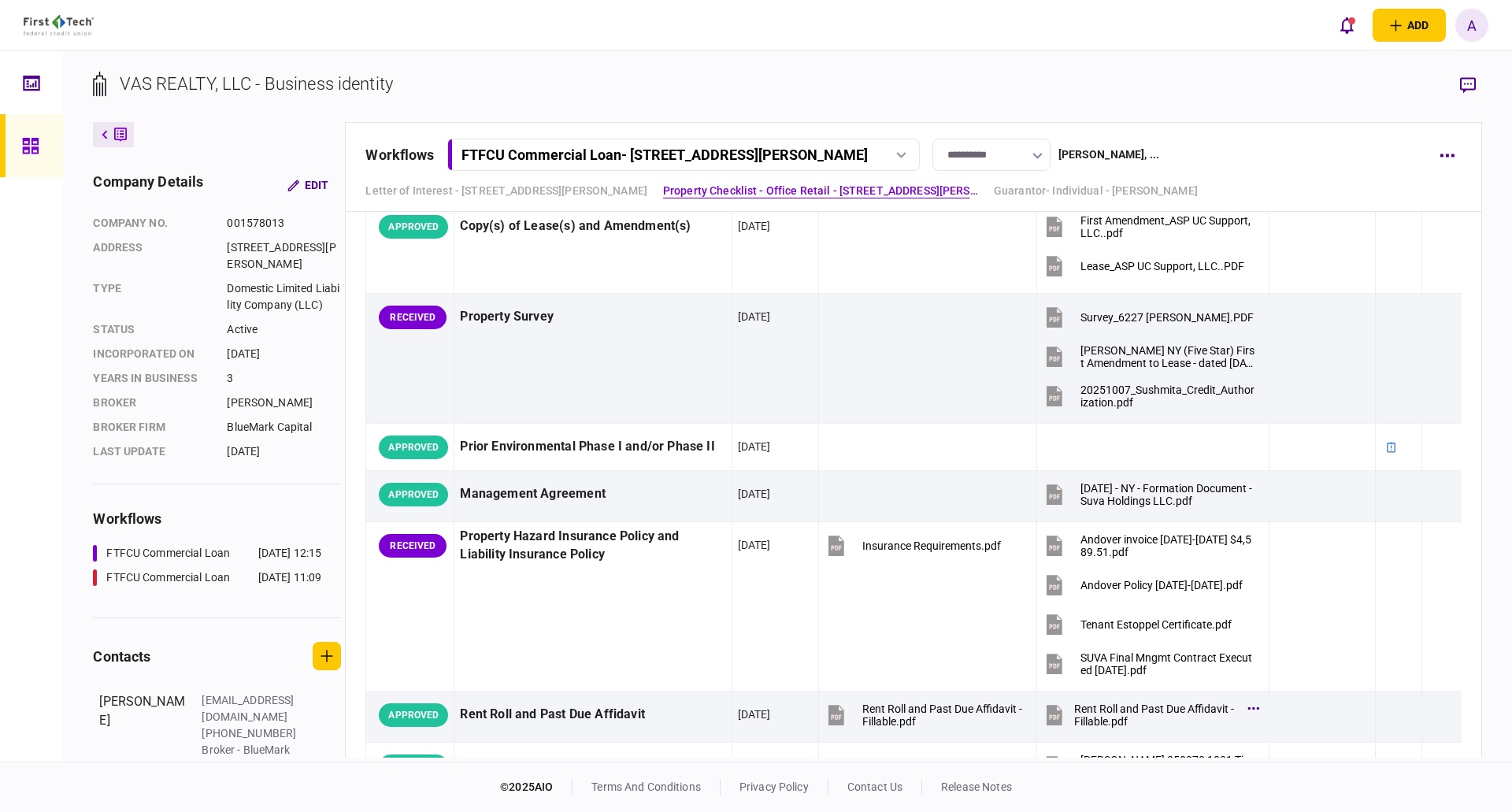
click at [29, 142] on icon at bounding box center [30, 146] width 15 height 15
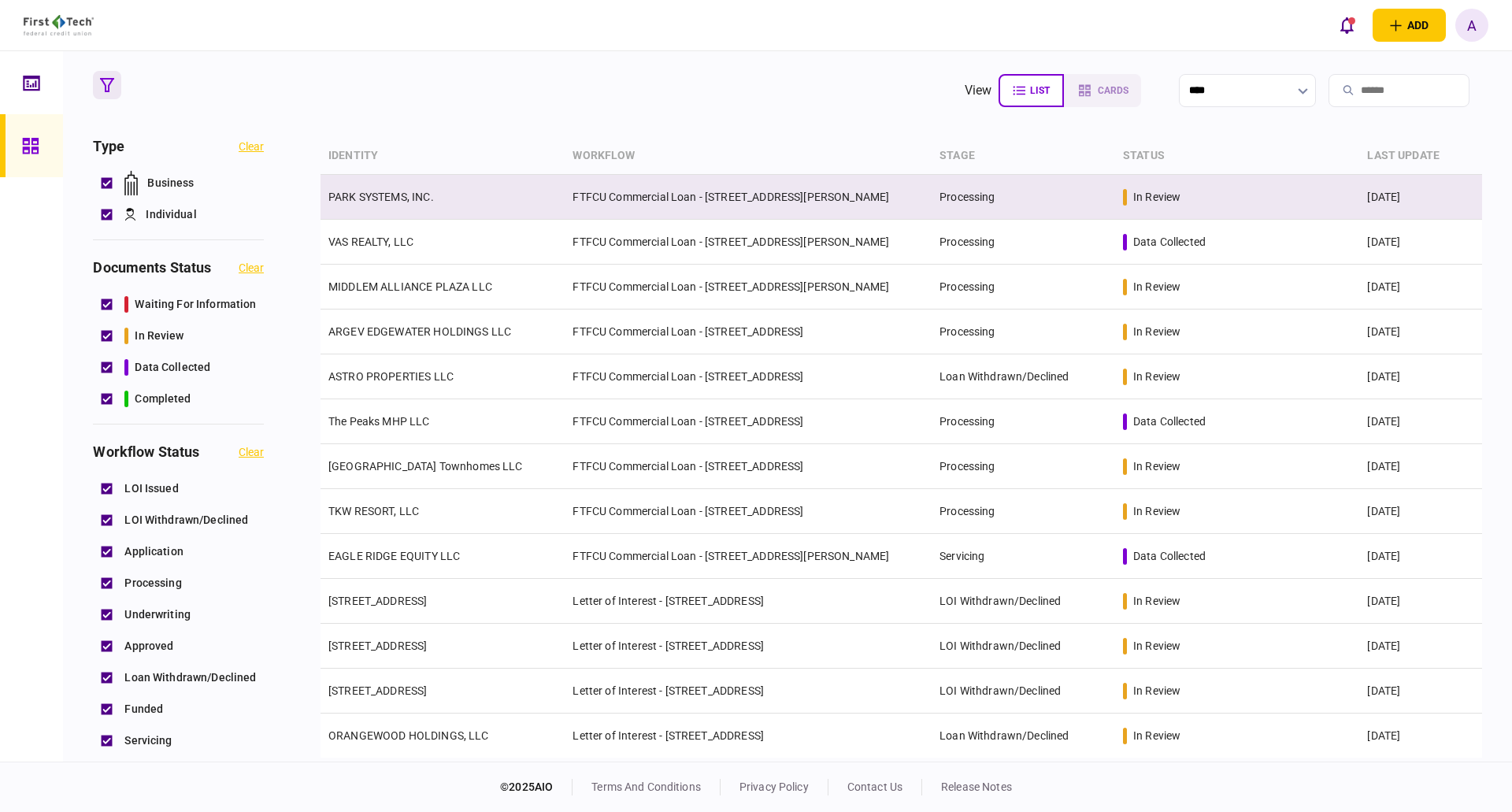
click at [375, 198] on link "PARK SYSTEMS, INC." at bounding box center [382, 197] width 105 height 12
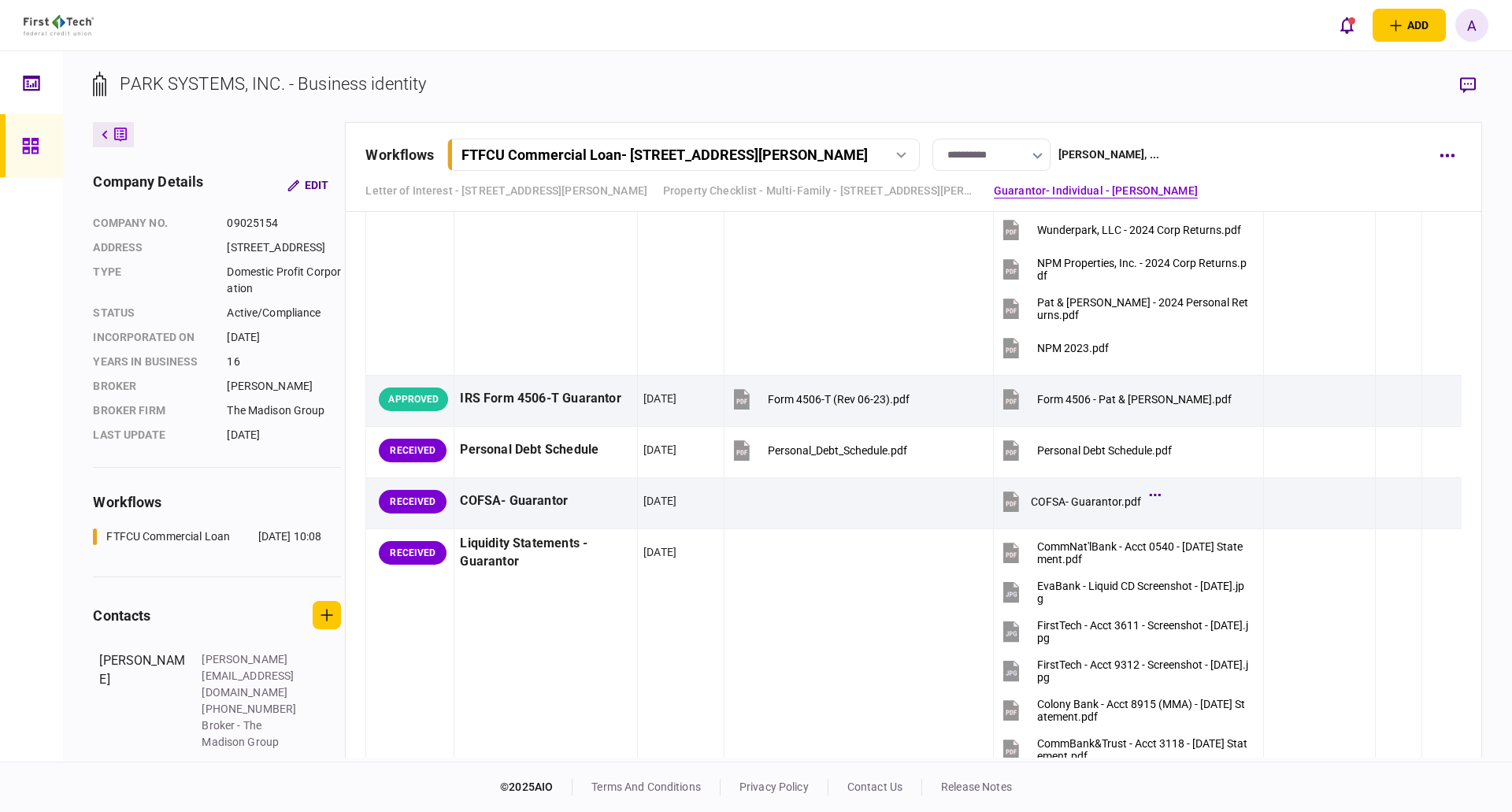
scroll to position [2362, 0]
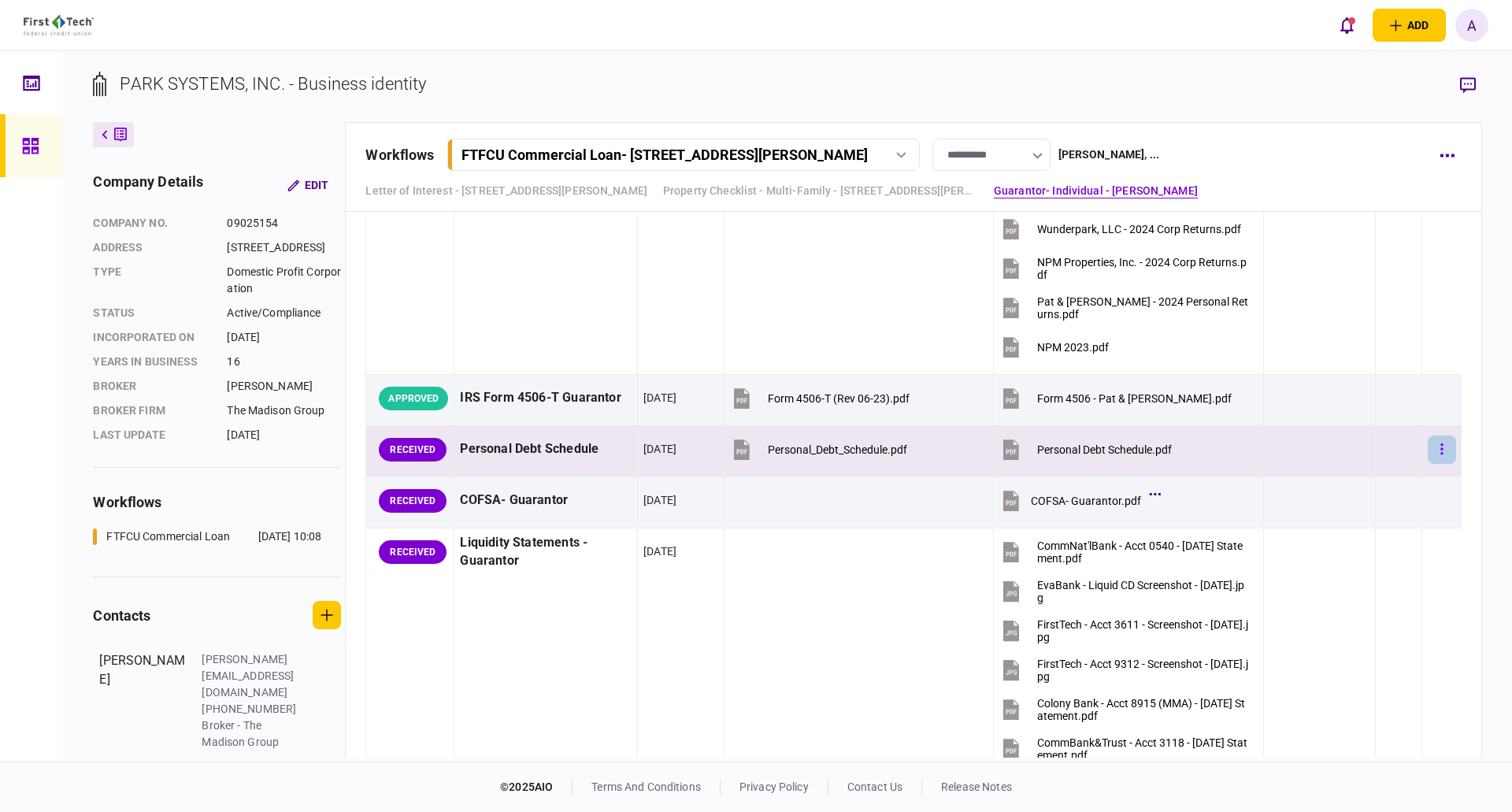
click at [1433, 449] on button "button" at bounding box center [1442, 450] width 29 height 29
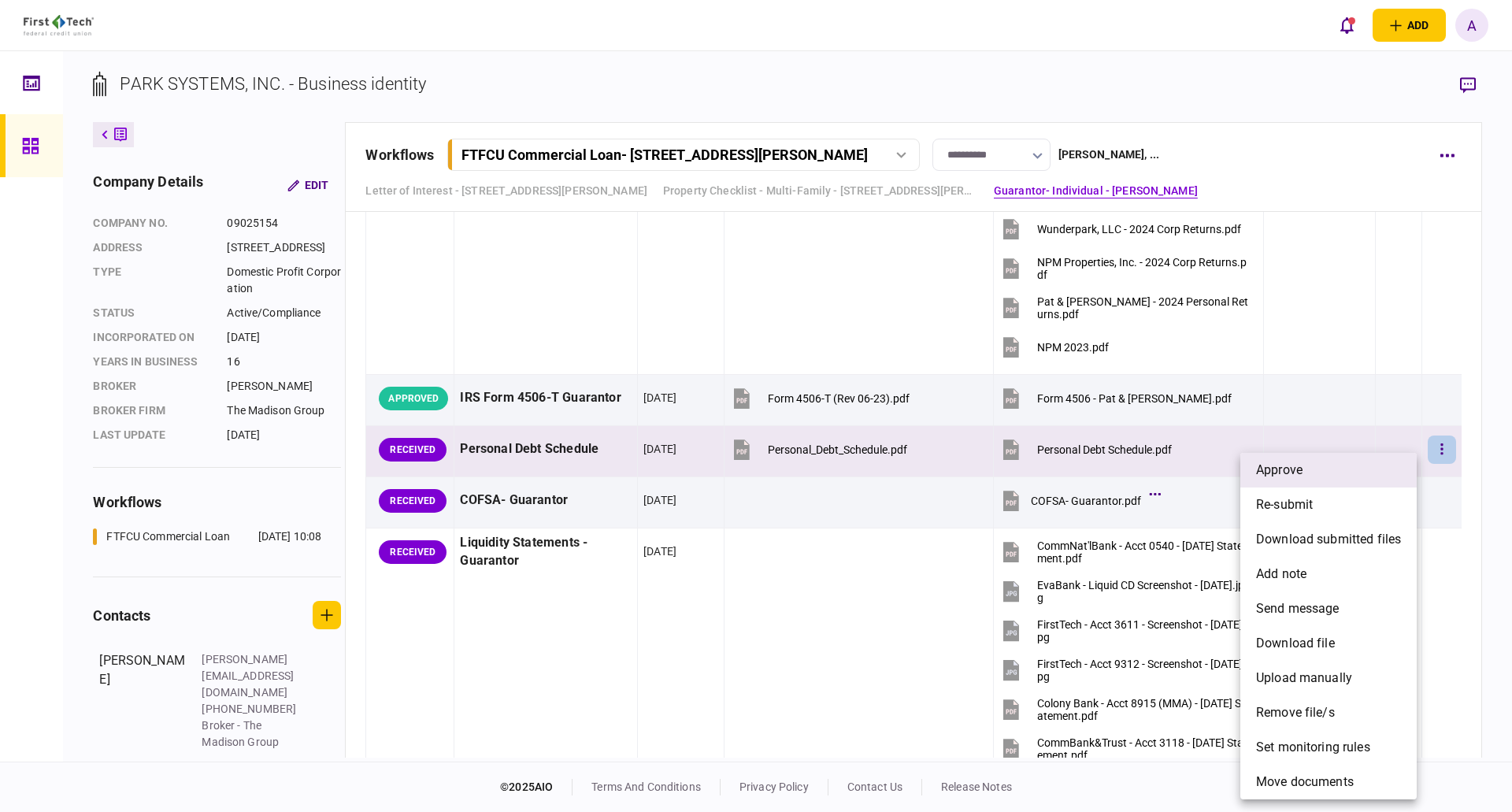
click at [1347, 470] on li "approve" at bounding box center [1329, 470] width 176 height 35
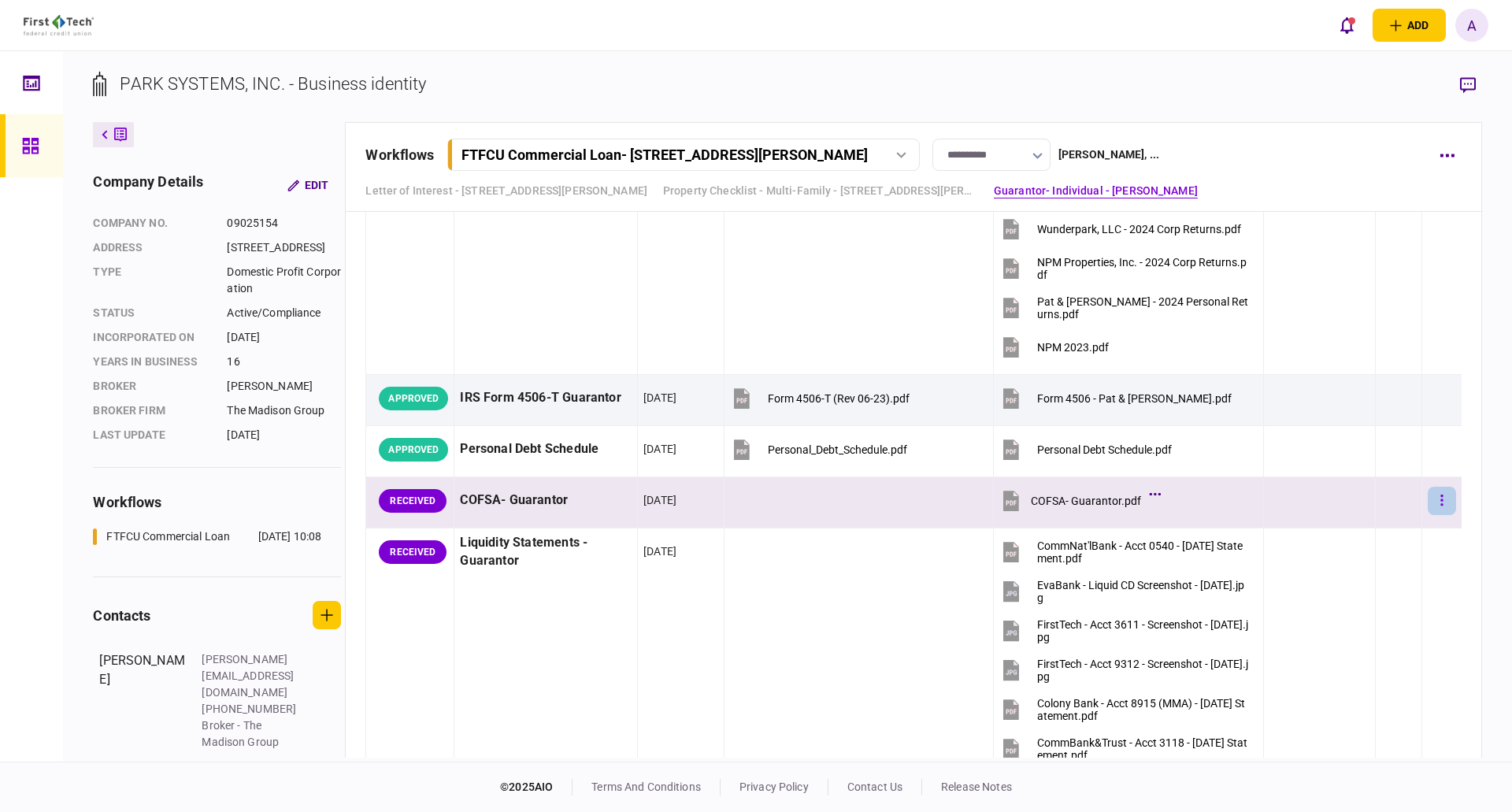
click at [1440, 499] on icon "button" at bounding box center [1441, 500] width 3 height 15
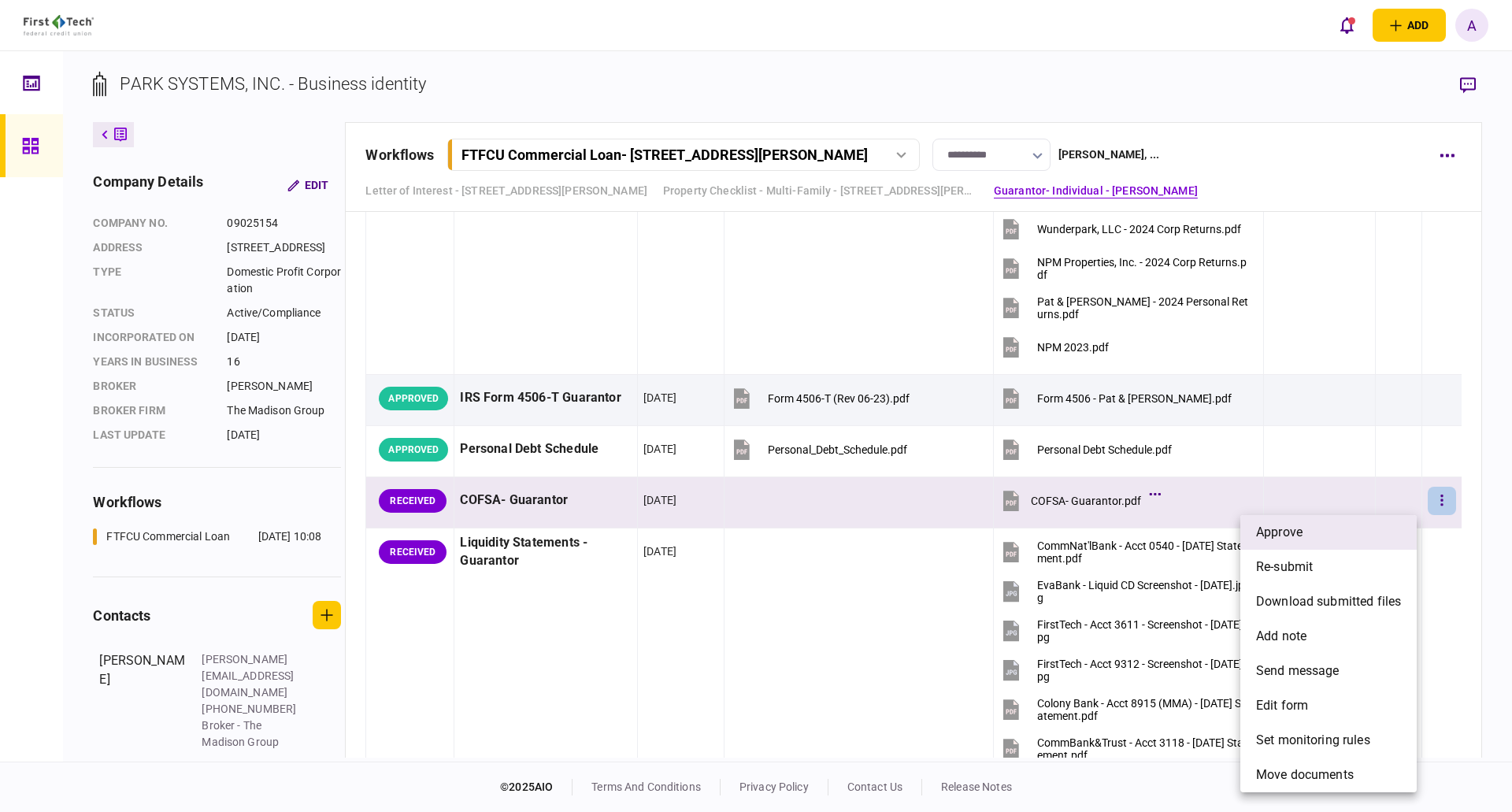
click at [1376, 533] on li "approve" at bounding box center [1329, 532] width 176 height 35
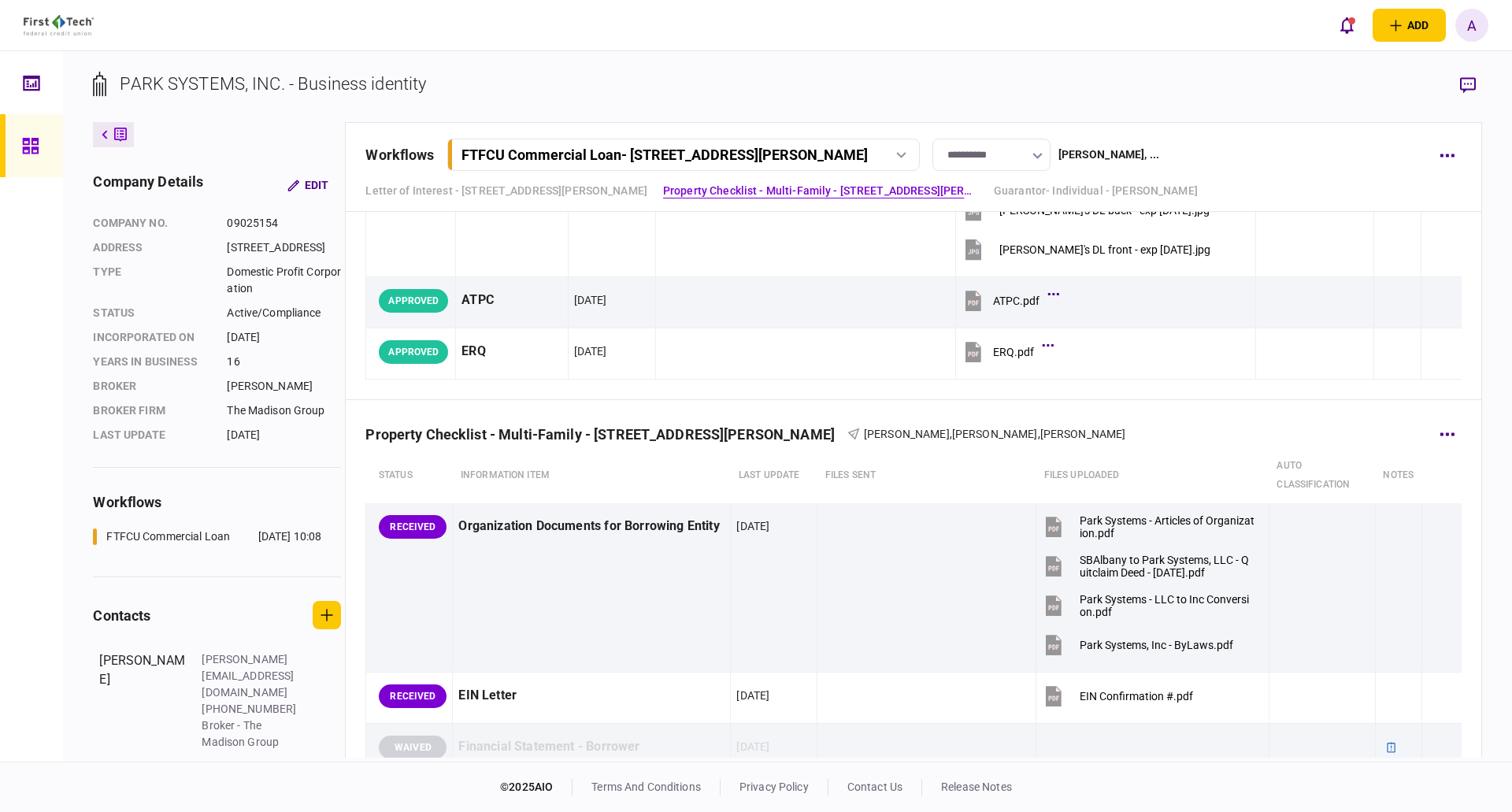
scroll to position [315, 0]
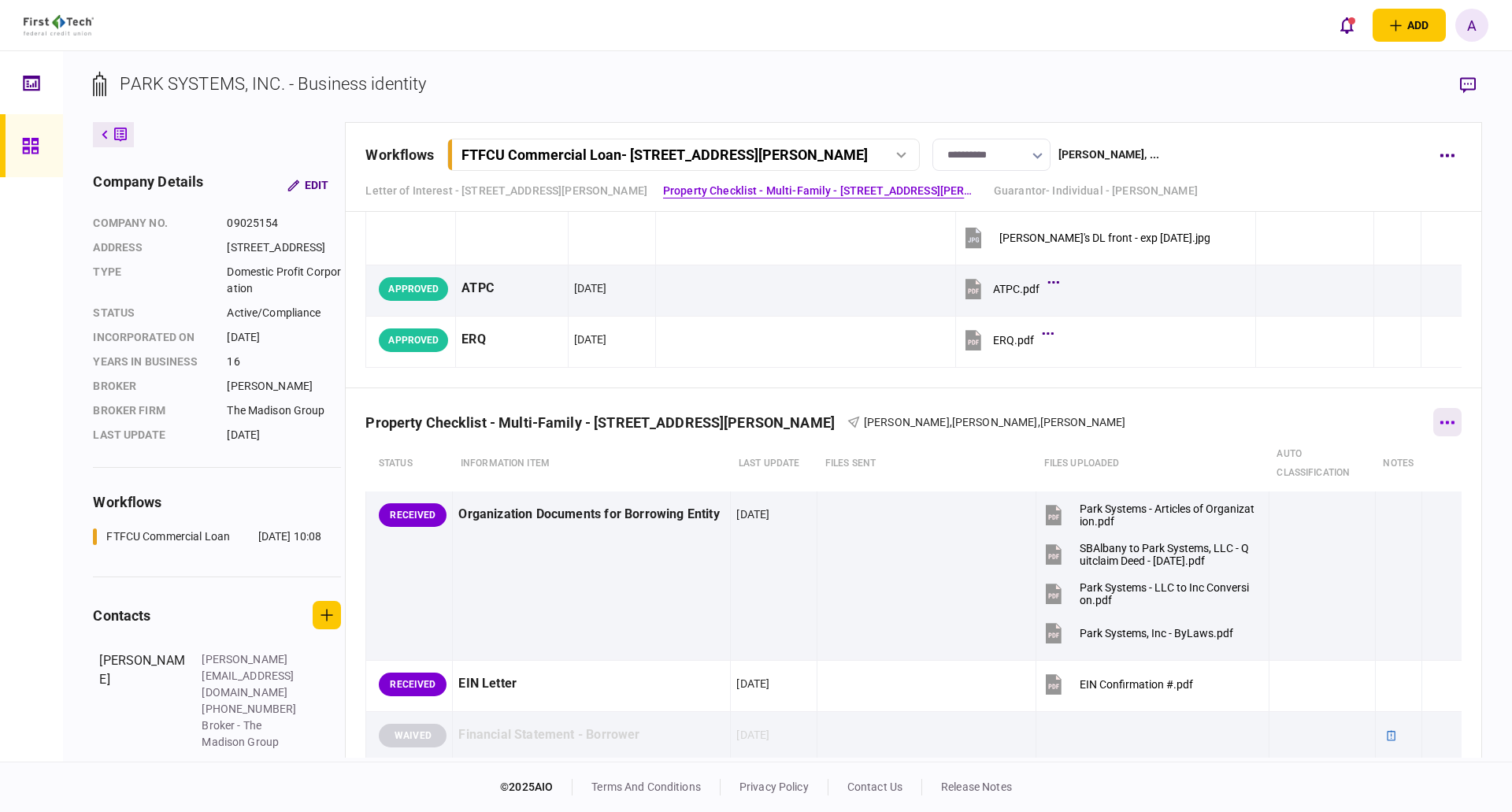
click at [1442, 420] on button "button" at bounding box center [1448, 422] width 29 height 29
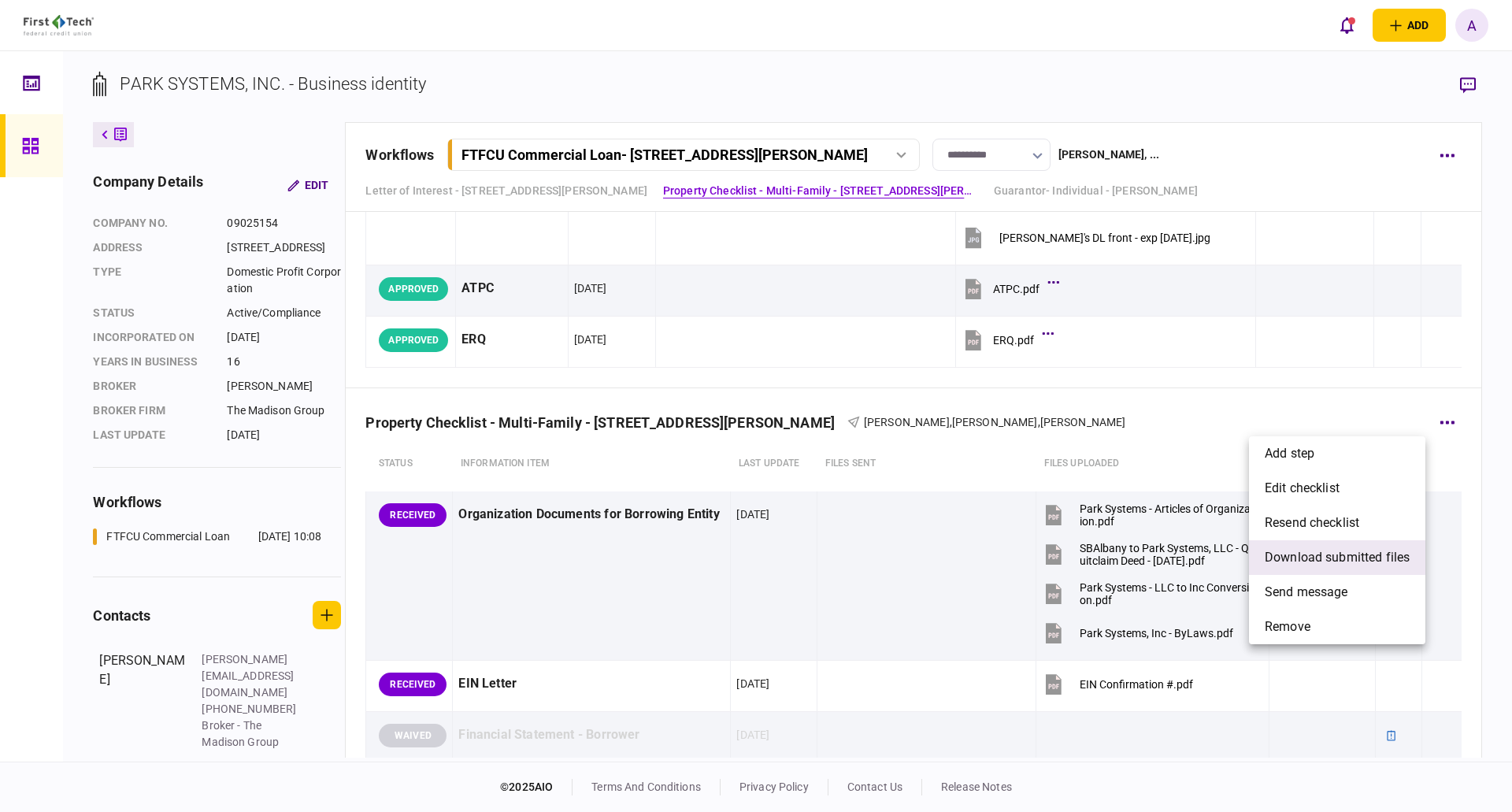
click at [1298, 558] on span "download submitted files" at bounding box center [1337, 558] width 145 height 19
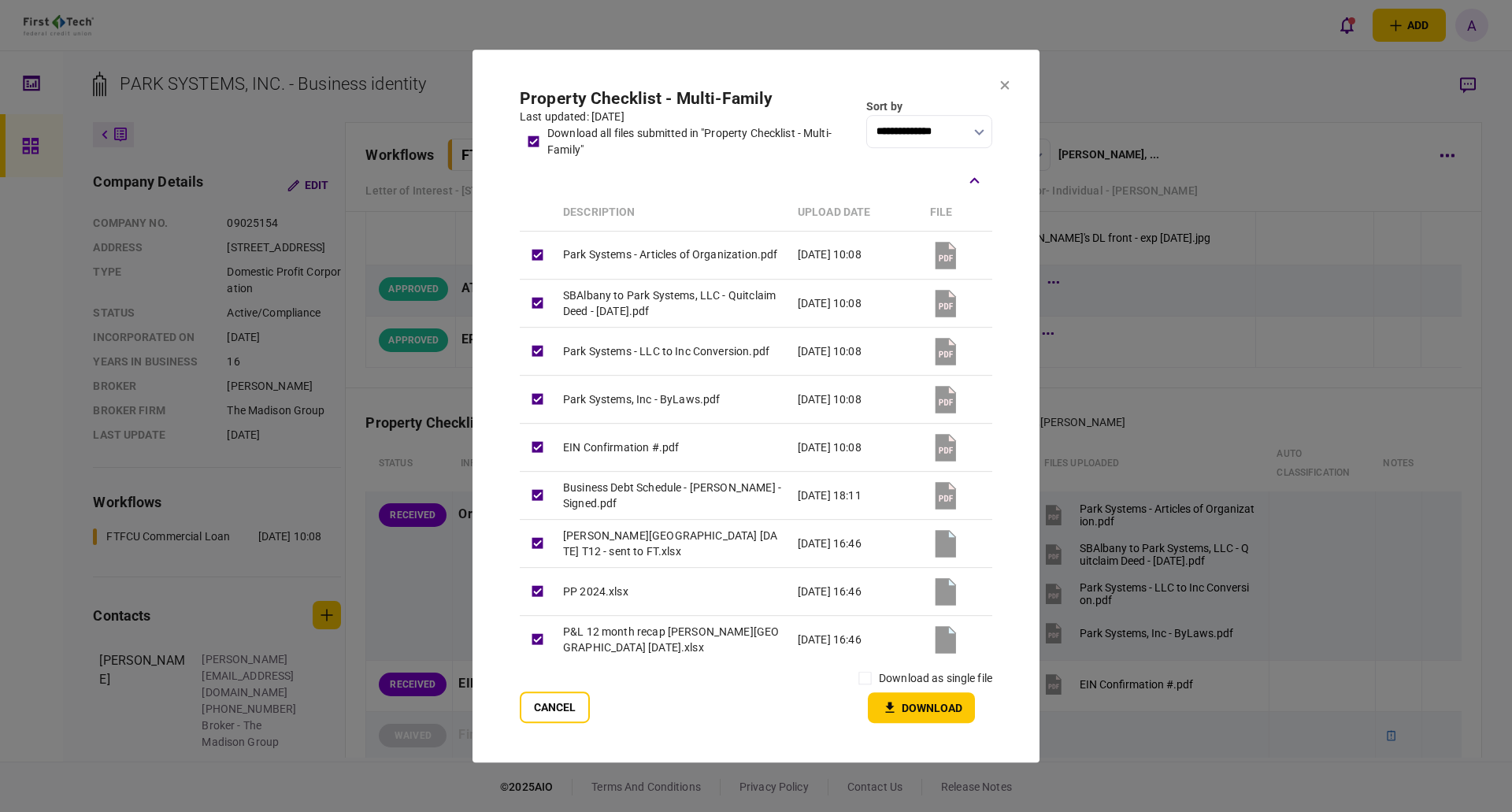
drag, startPoint x: 920, startPoint y: 702, endPoint x: 956, endPoint y: 687, distance: 39.0
click at [921, 701] on button "Download" at bounding box center [921, 708] width 107 height 31
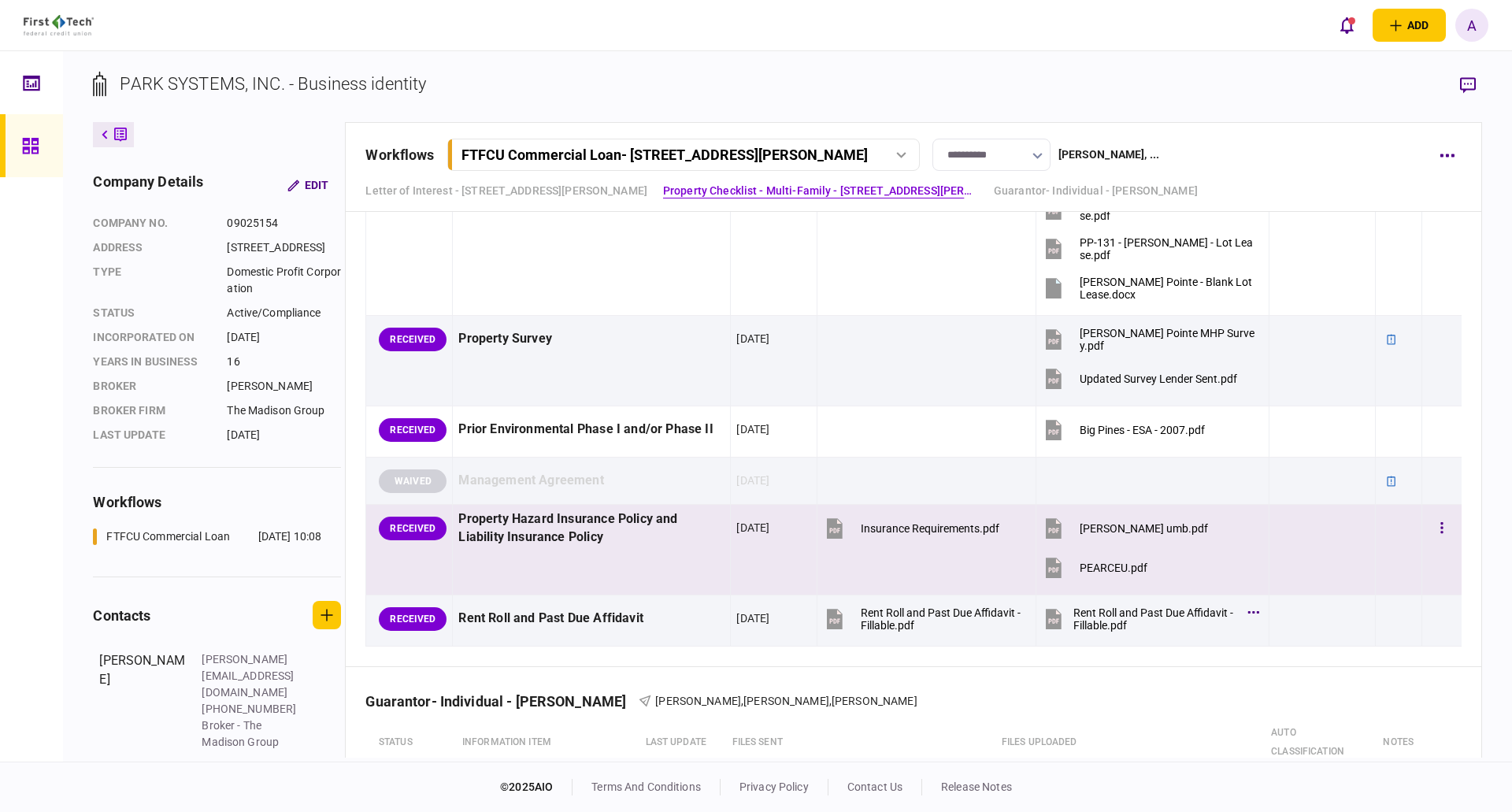
scroll to position [1418, 0]
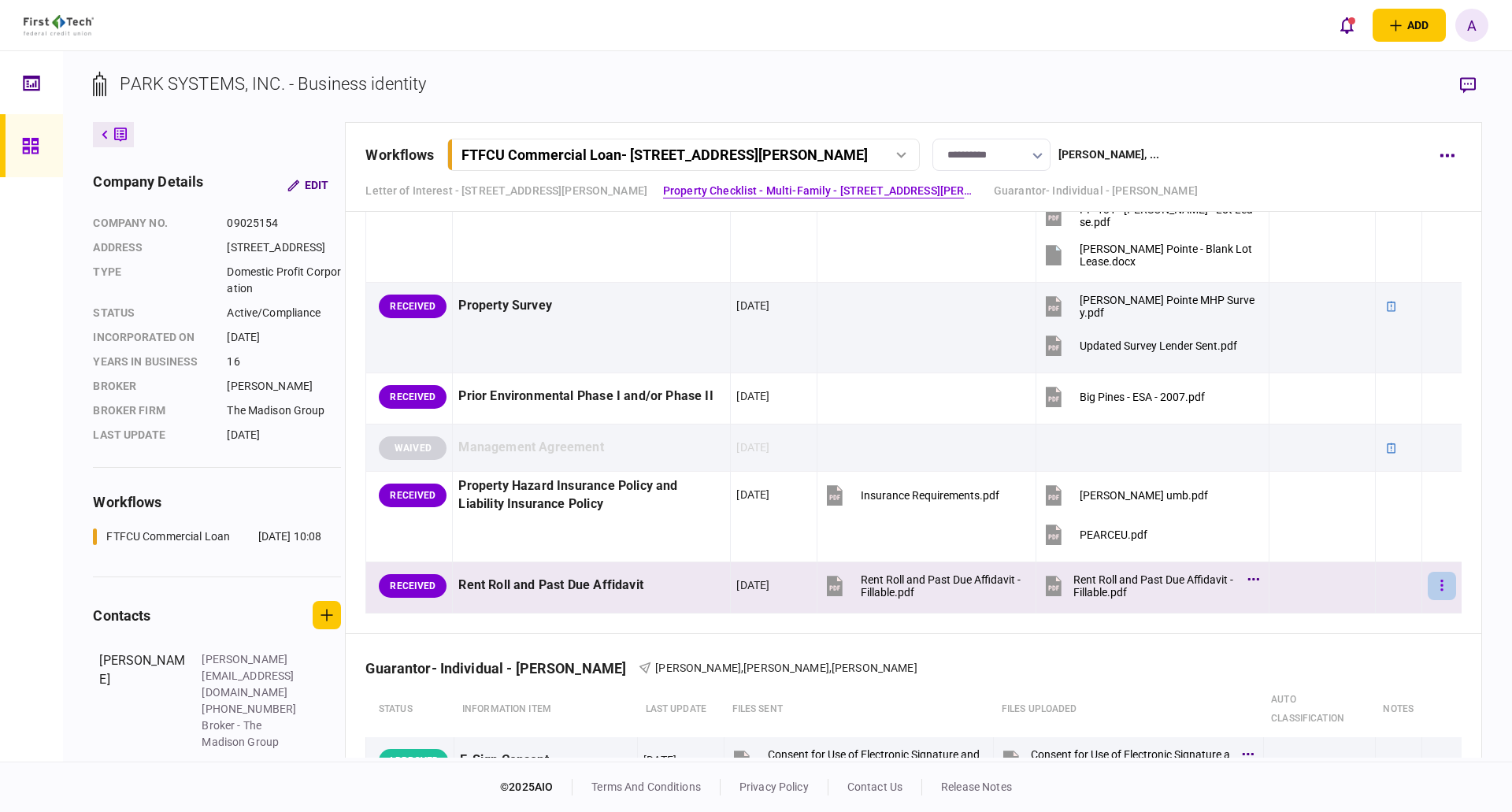
click at [1434, 589] on button "button" at bounding box center [1442, 586] width 29 height 29
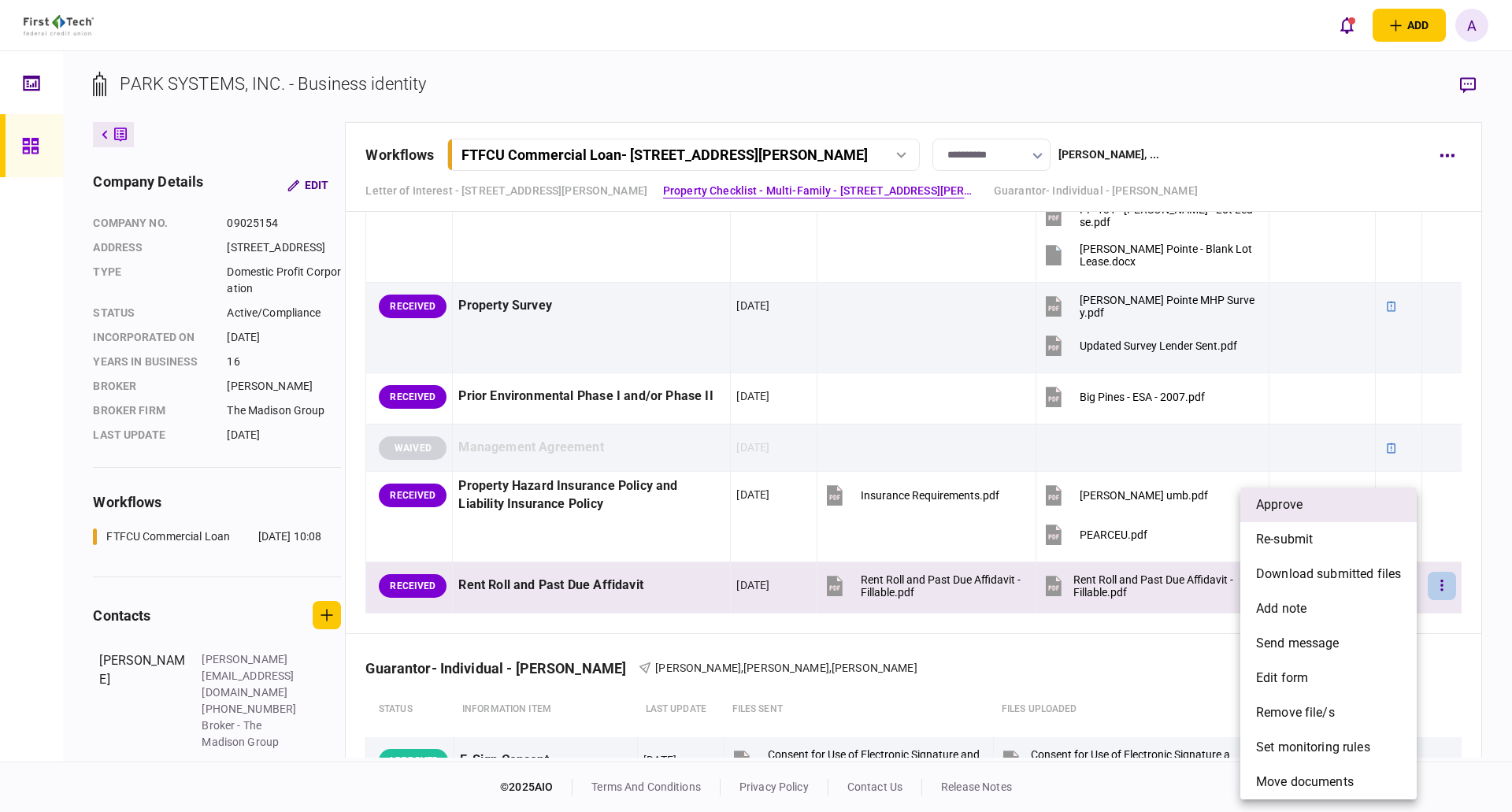
click at [1299, 501] on span "approve" at bounding box center [1279, 505] width 46 height 19
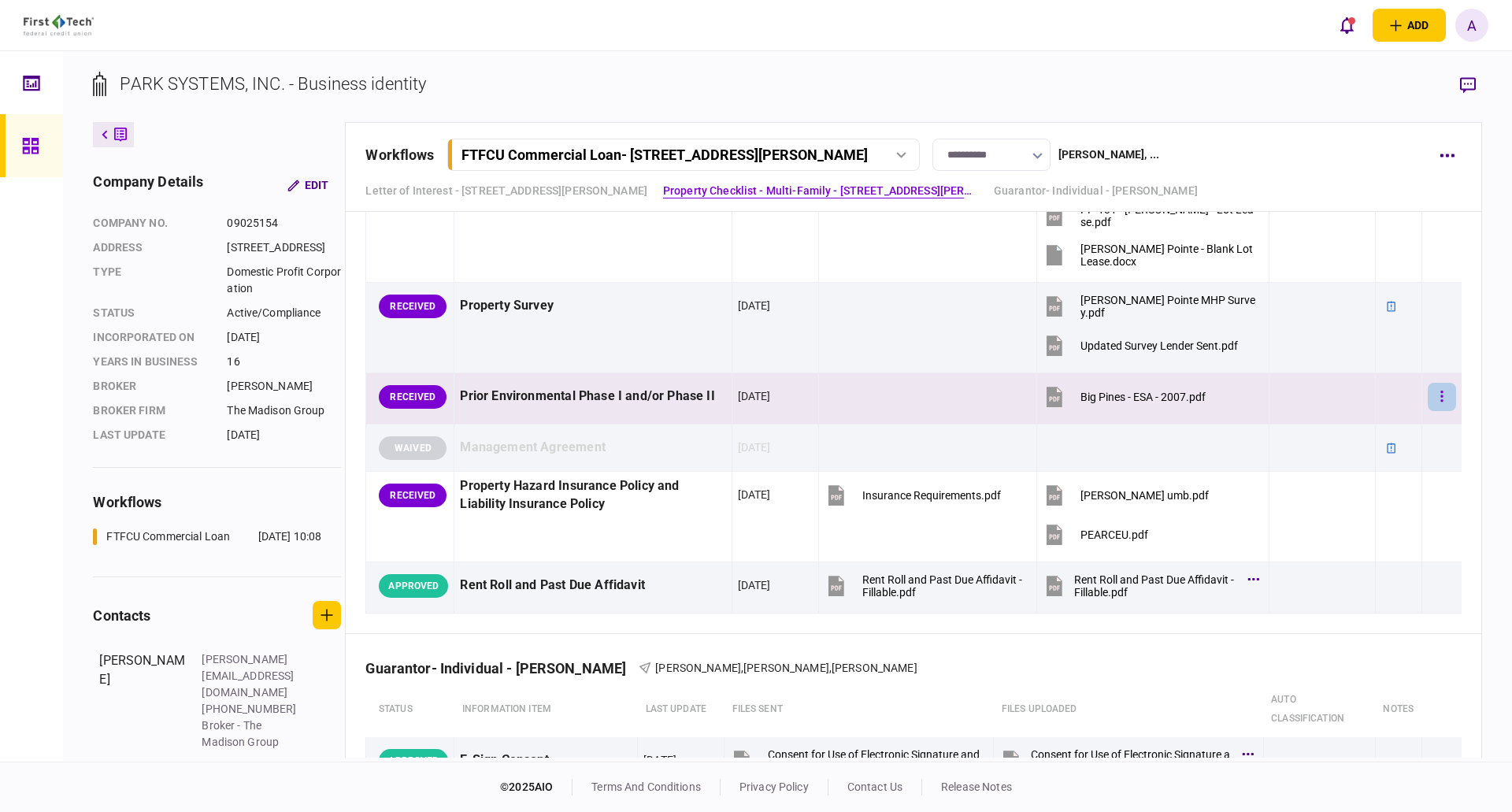
click at [1434, 398] on button "button" at bounding box center [1442, 397] width 29 height 29
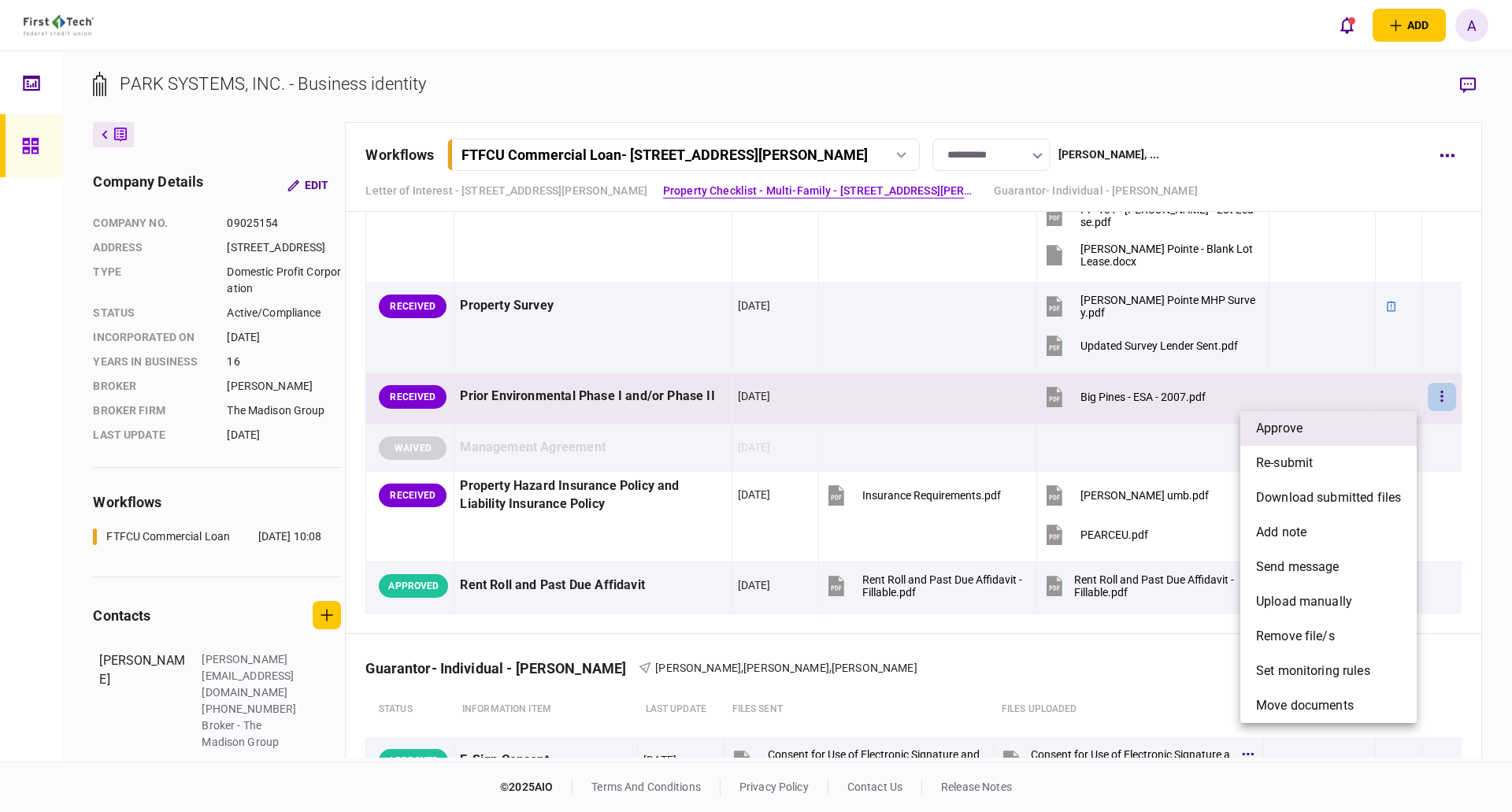
click at [1342, 428] on li "approve" at bounding box center [1329, 429] width 176 height 35
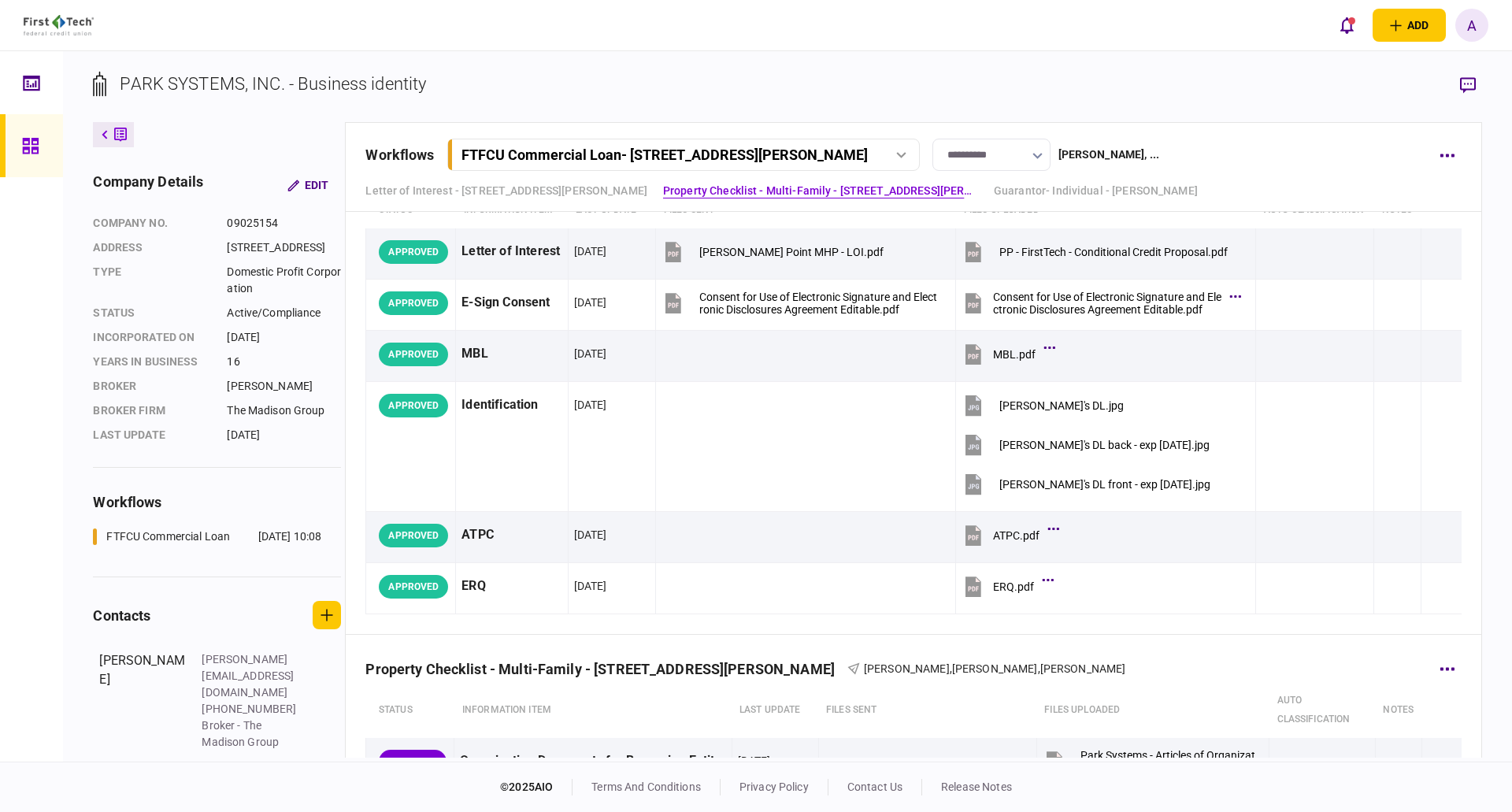
scroll to position [0, 0]
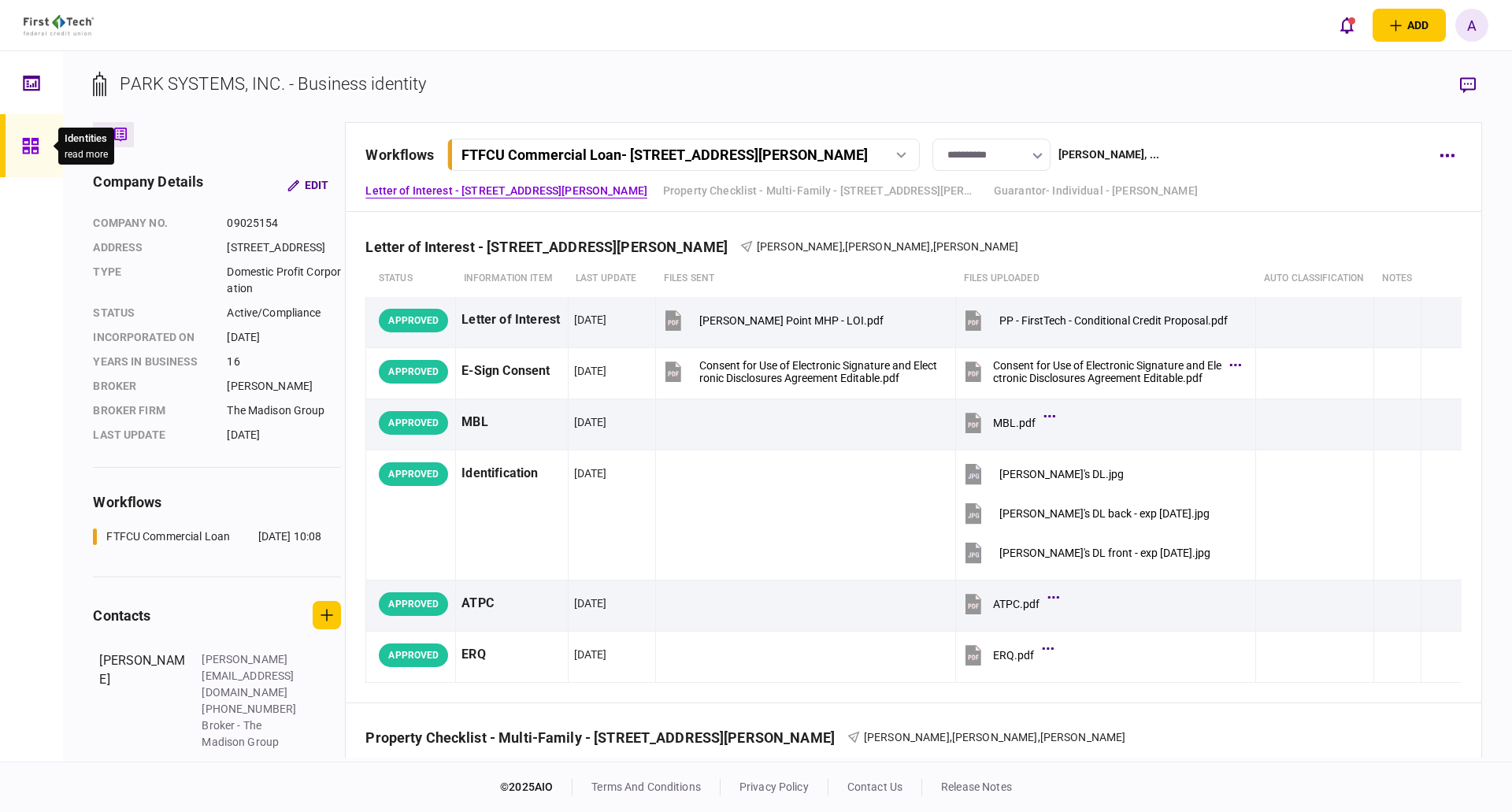
click at [22, 148] on icon at bounding box center [31, 146] width 17 height 18
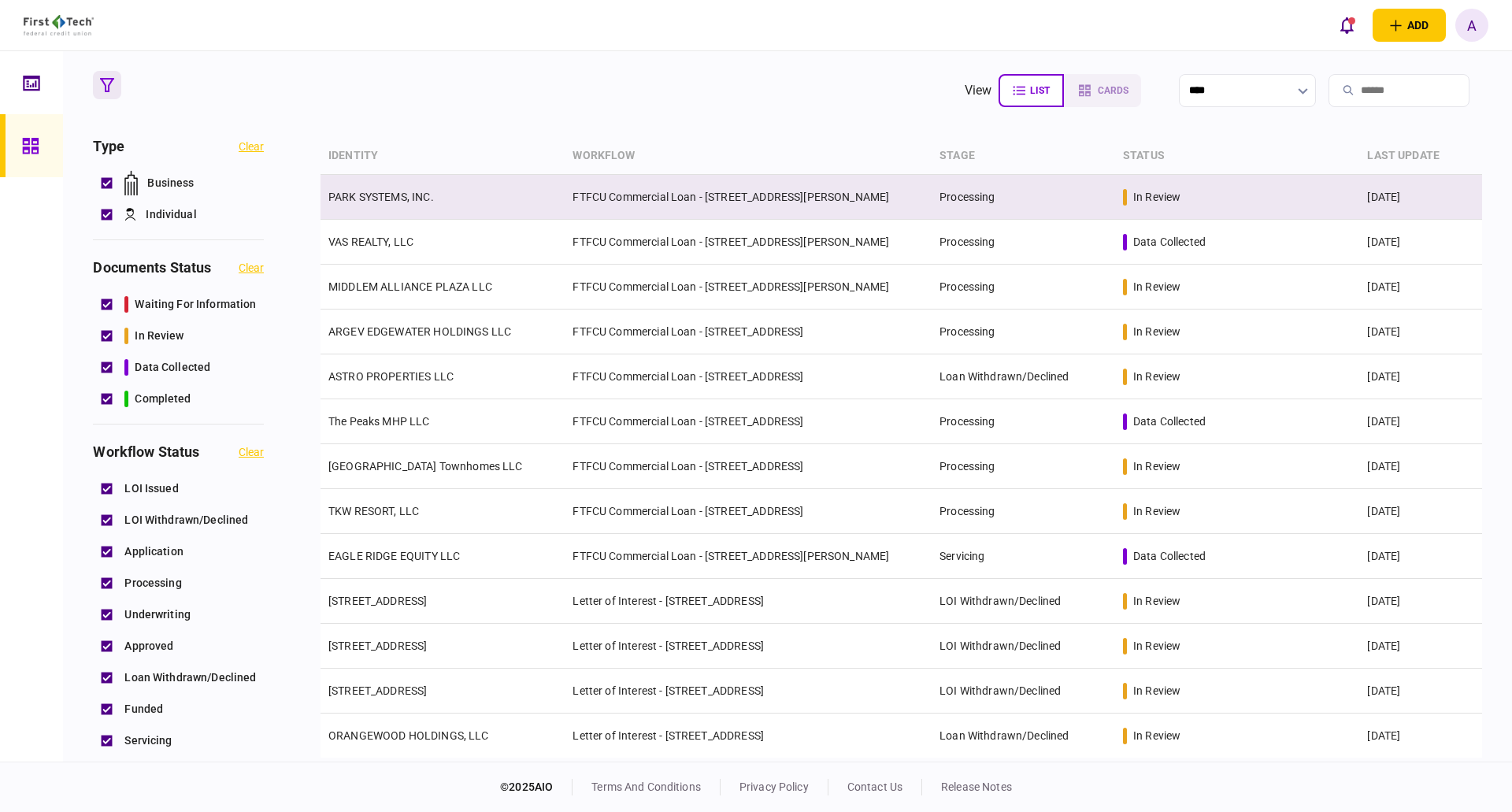
click at [384, 192] on link "PARK SYSTEMS, INC." at bounding box center [382, 197] width 105 height 12
